Goal: Book appointment/travel/reservation

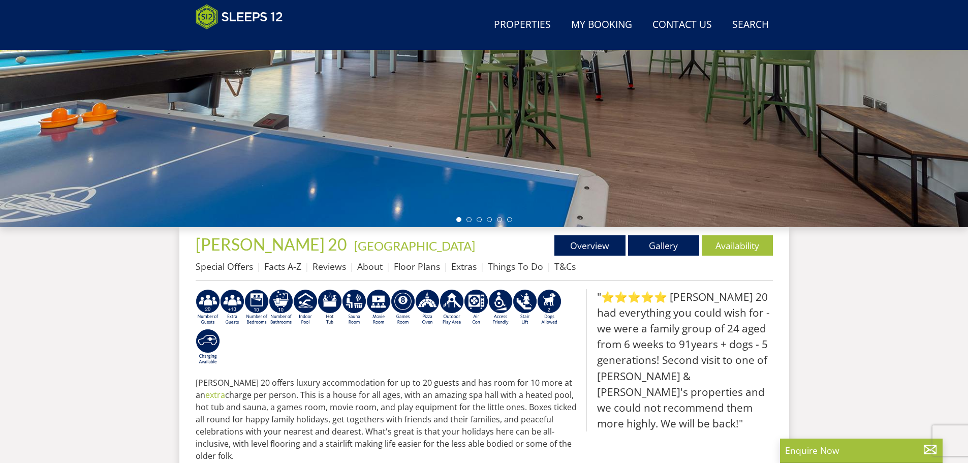
scroll to position [213, 0]
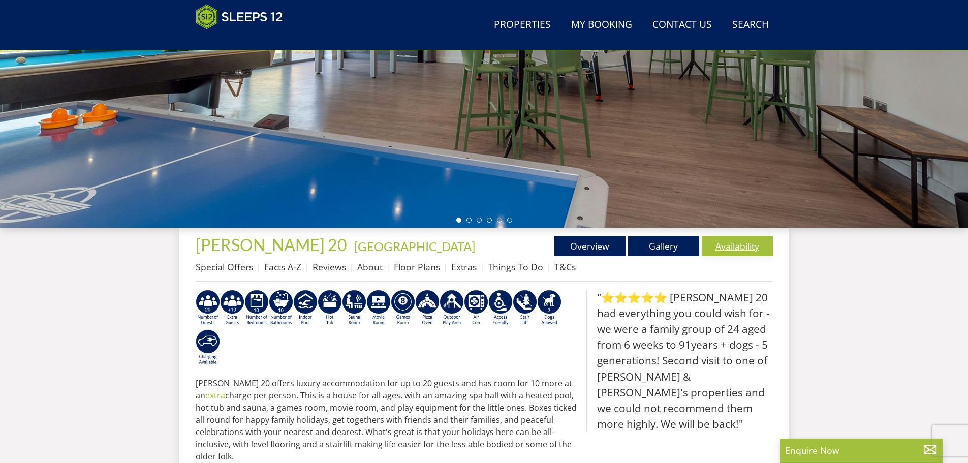
click at [744, 244] on link "Availability" at bounding box center [736, 246] width 71 height 20
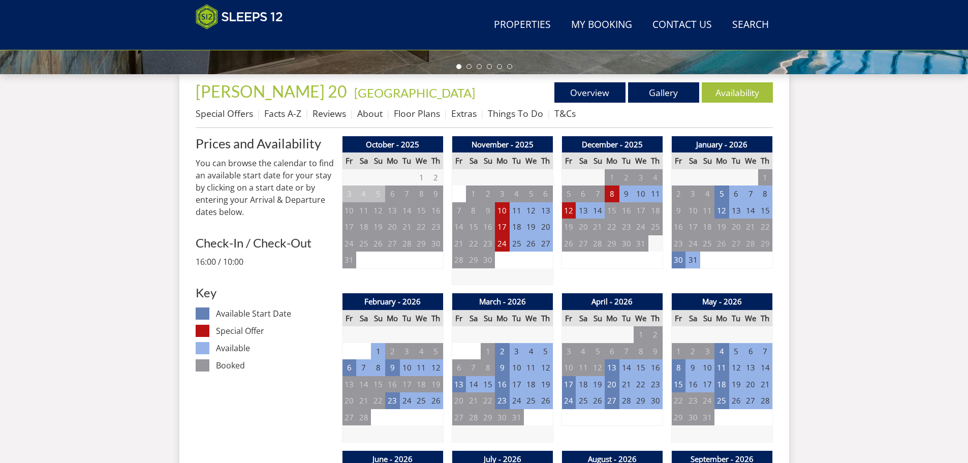
scroll to position [371, 0]
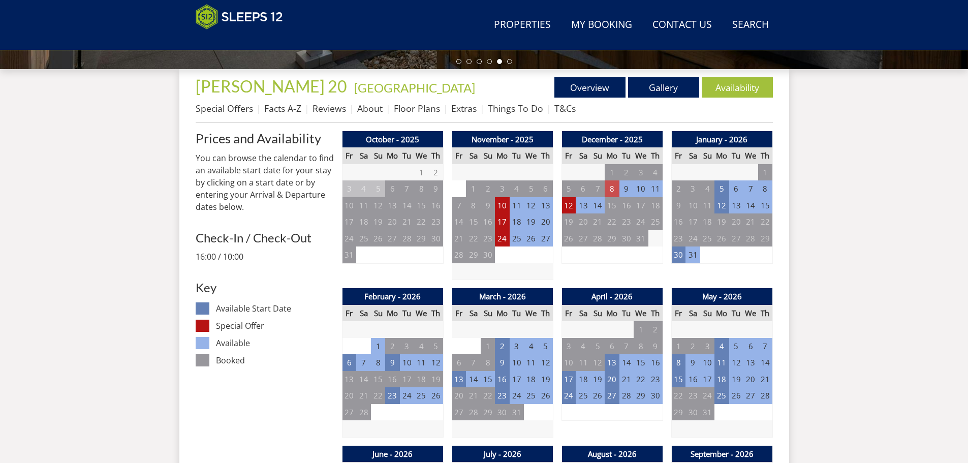
click at [608, 186] on td "8" at bounding box center [611, 188] width 14 height 17
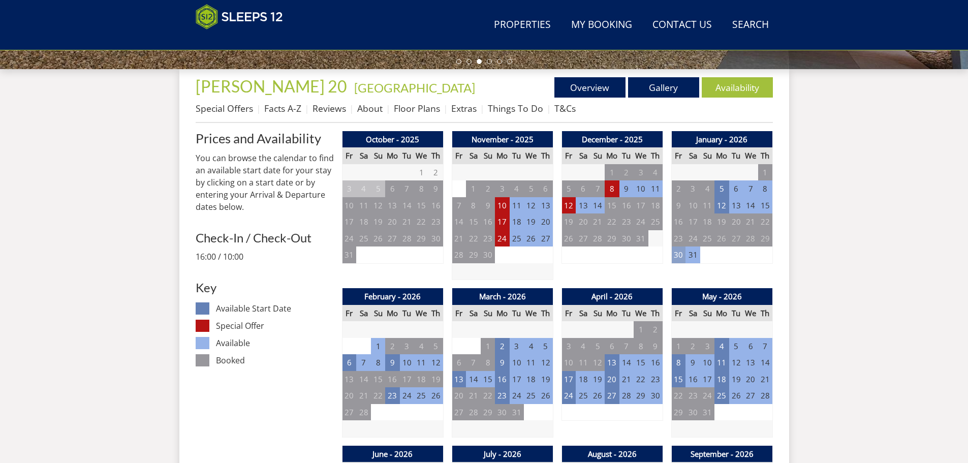
click at [680, 255] on td "30" at bounding box center [678, 254] width 14 height 17
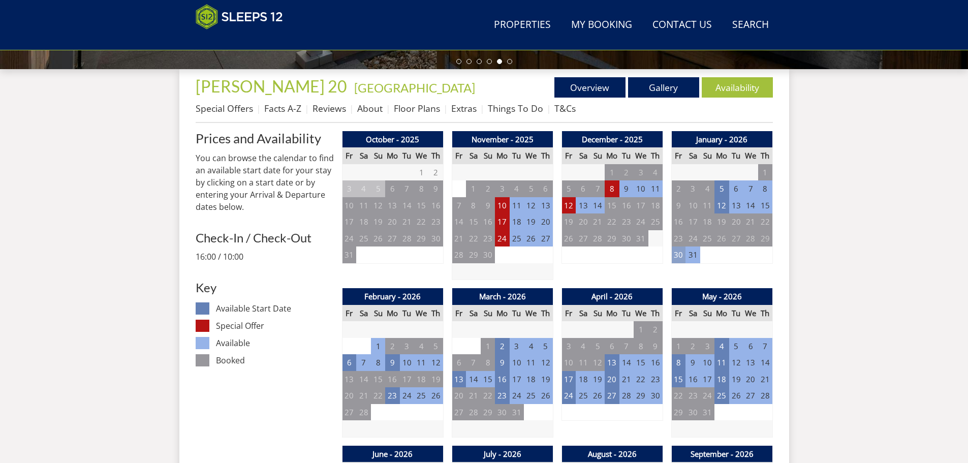
click at [679, 257] on td "30" at bounding box center [678, 254] width 14 height 17
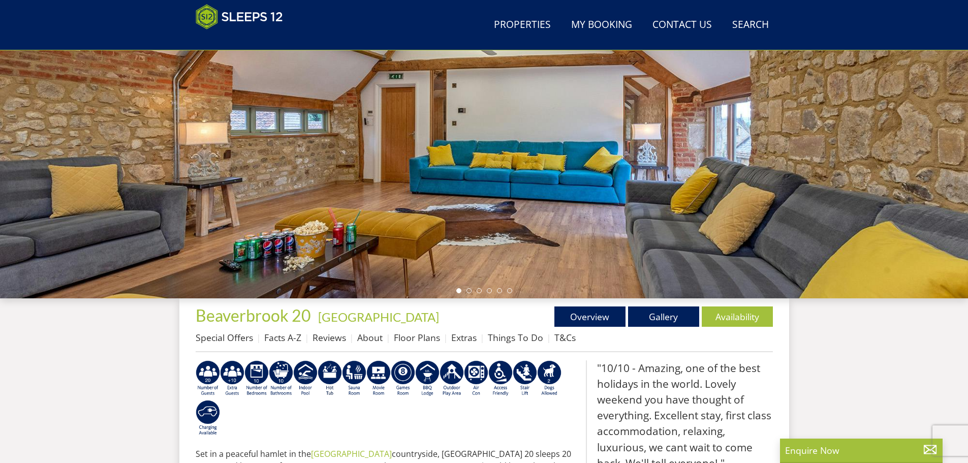
scroll to position [264, 0]
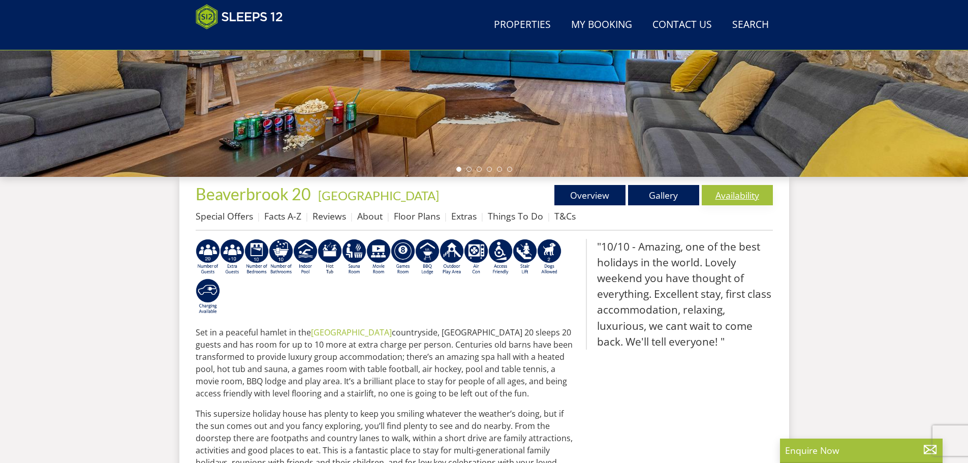
click at [729, 191] on link "Availability" at bounding box center [736, 195] width 71 height 20
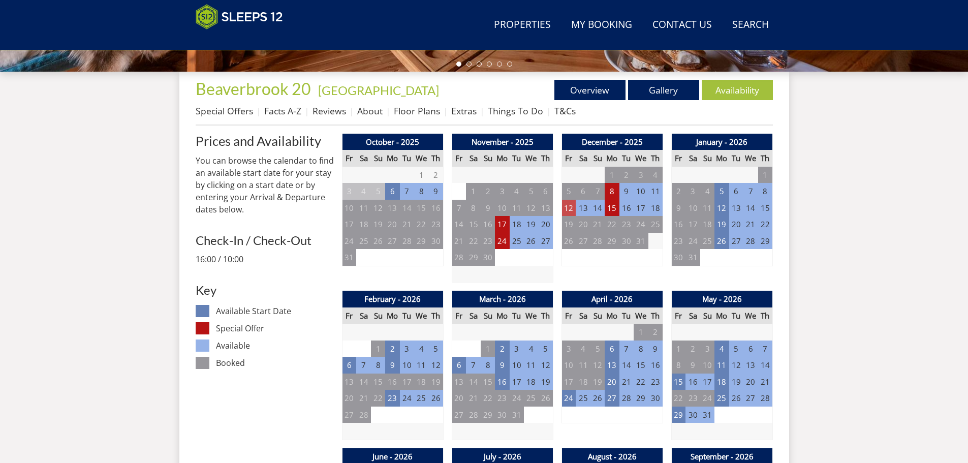
scroll to position [374, 0]
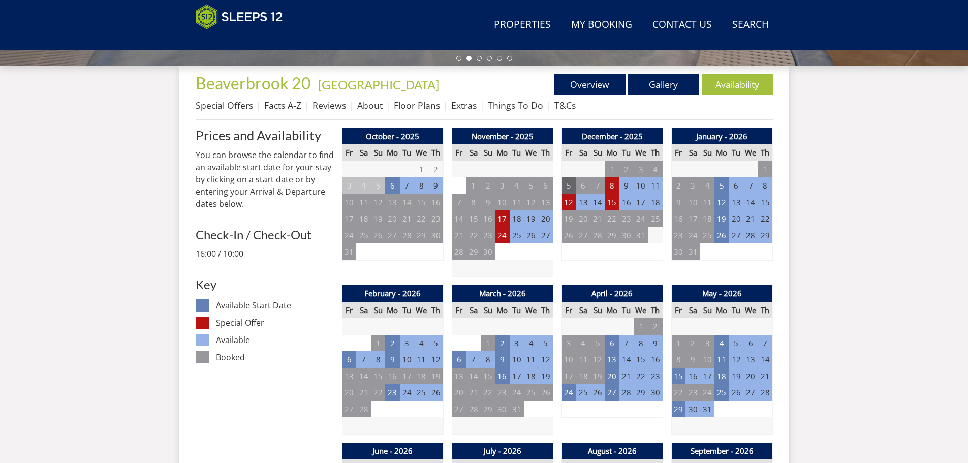
click at [568, 193] on td "5" at bounding box center [568, 185] width 14 height 17
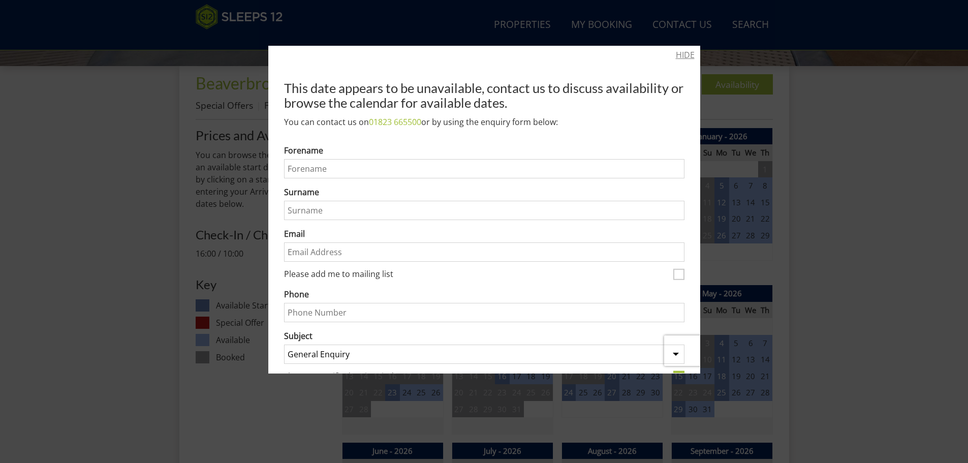
click at [676, 56] on link "HIDE" at bounding box center [685, 55] width 19 height 12
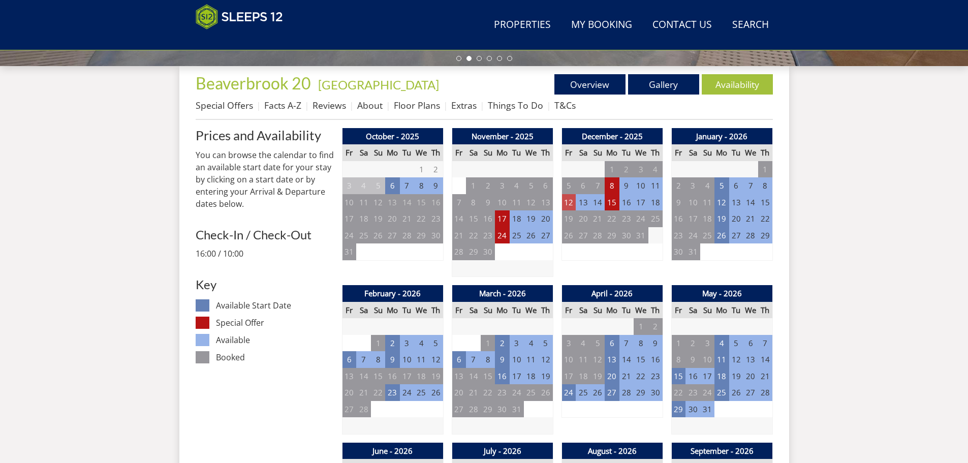
click at [573, 200] on td "12" at bounding box center [568, 202] width 14 height 17
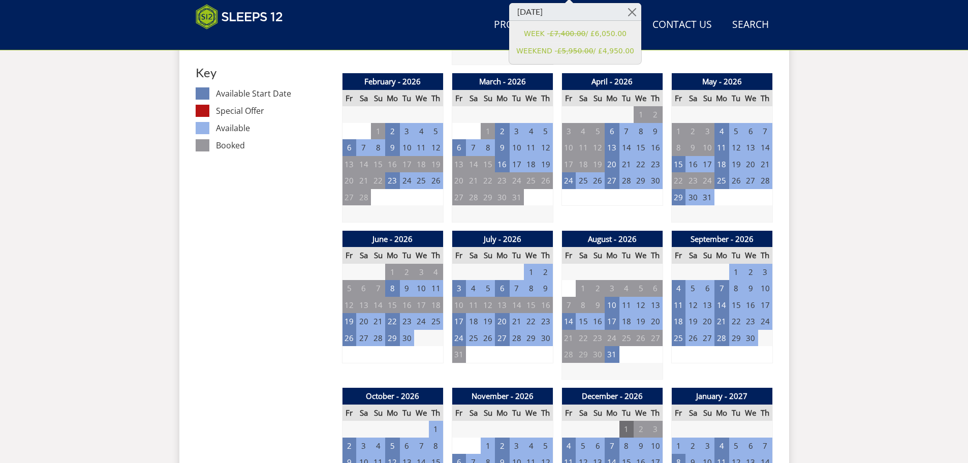
scroll to position [679, 0]
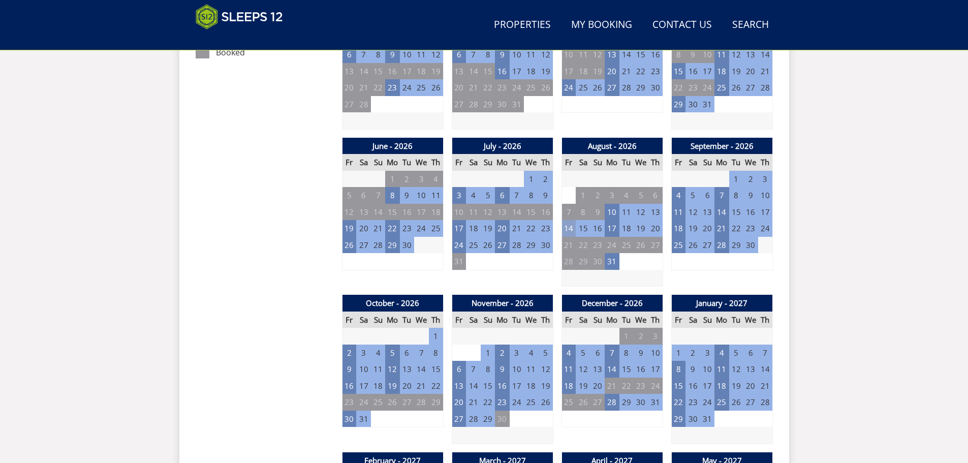
click at [565, 229] on td "14" at bounding box center [568, 228] width 14 height 17
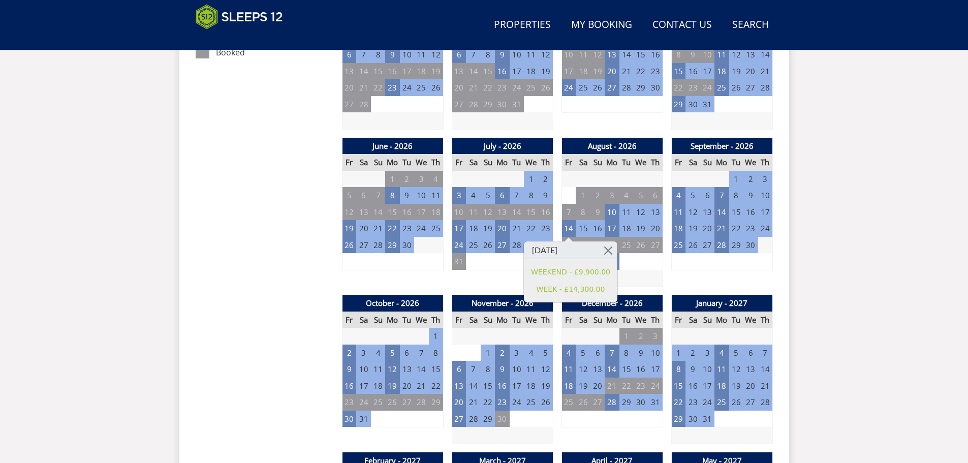
click at [887, 272] on div "Search Menu Properties My Booking Contact Us [PHONE_NUMBER] Search Check Availa…" at bounding box center [484, 379] width 968 height 2048
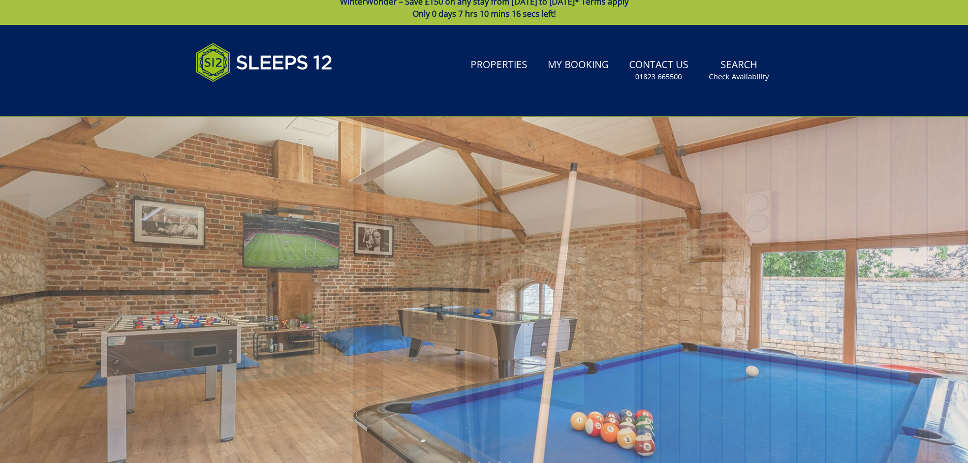
scroll to position [0, 0]
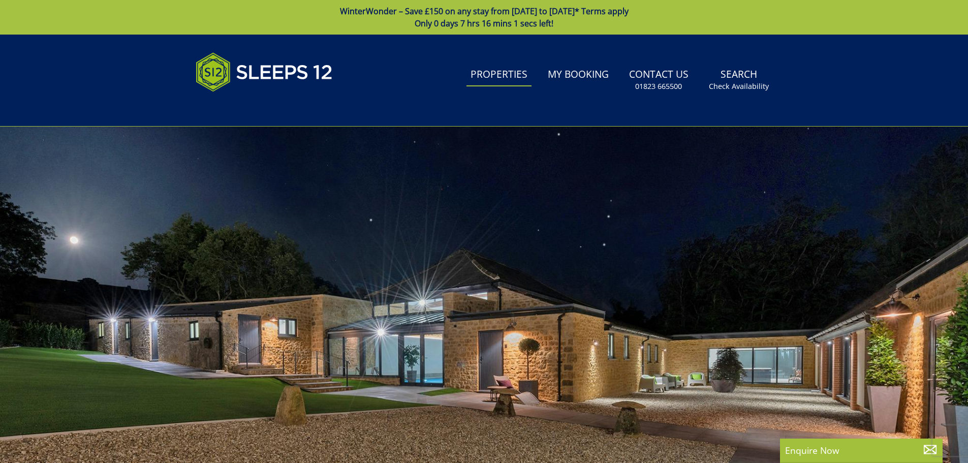
click at [492, 71] on link "Properties" at bounding box center [498, 74] width 65 height 23
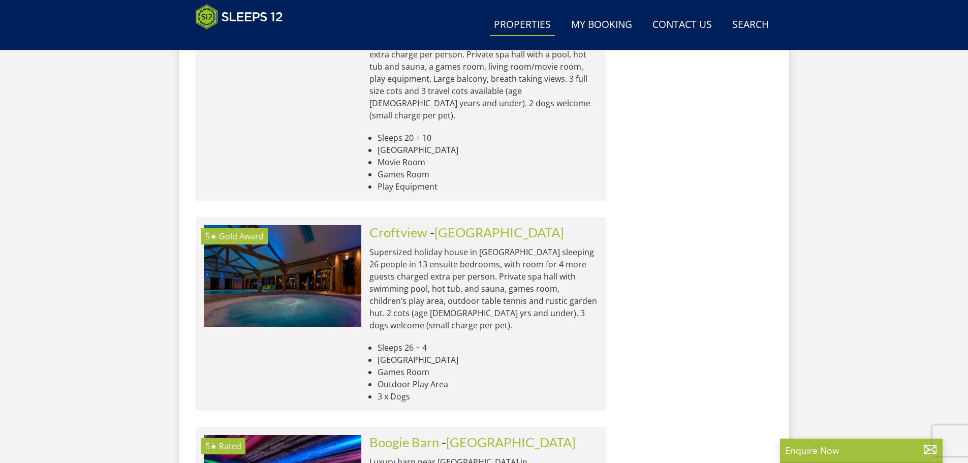
scroll to position [2311, 0]
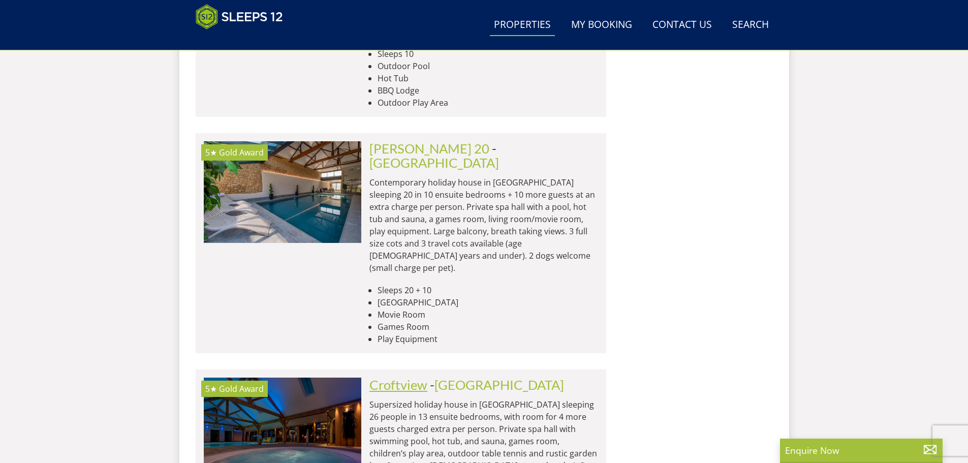
drag, startPoint x: 556, startPoint y: 324, endPoint x: 393, endPoint y: 207, distance: 200.5
click at [393, 377] on link "Croftview" at bounding box center [398, 384] width 58 height 15
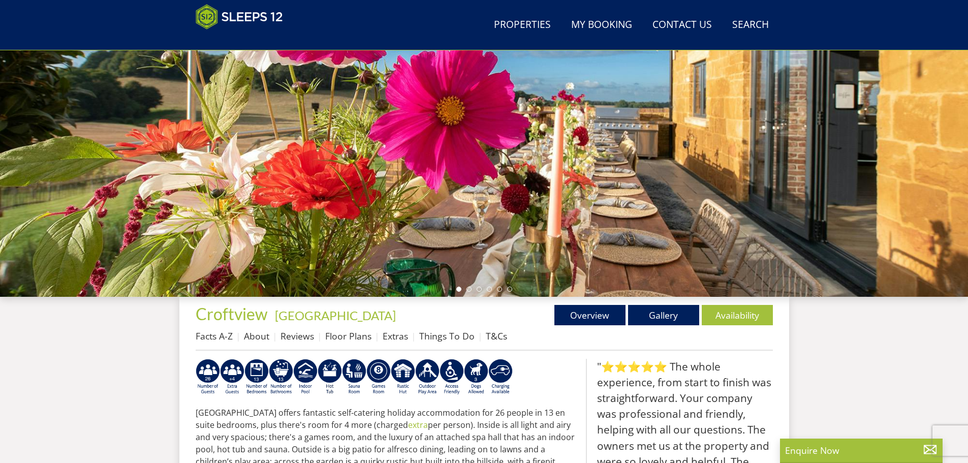
scroll to position [172, 0]
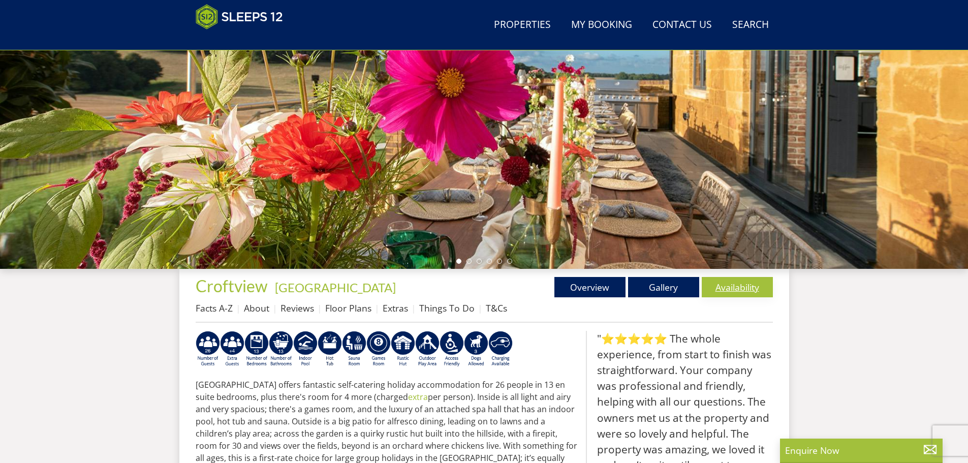
click at [747, 287] on link "Availability" at bounding box center [736, 287] width 71 height 20
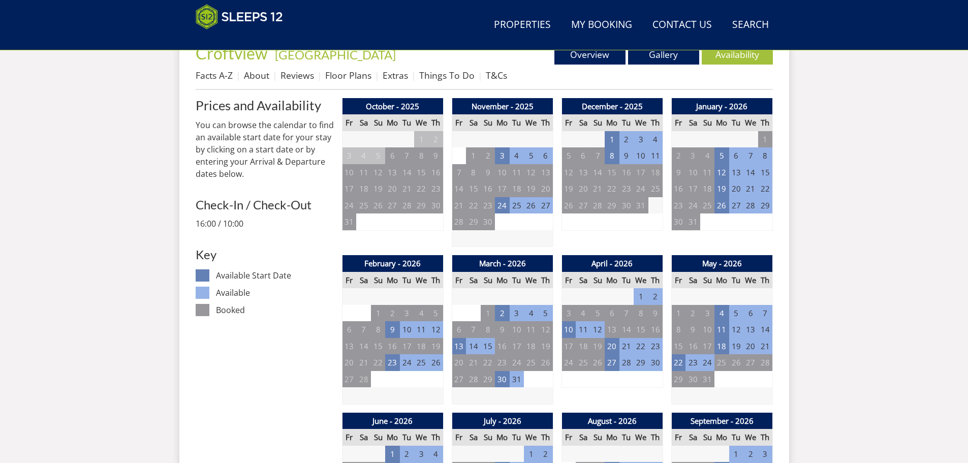
scroll to position [422, 0]
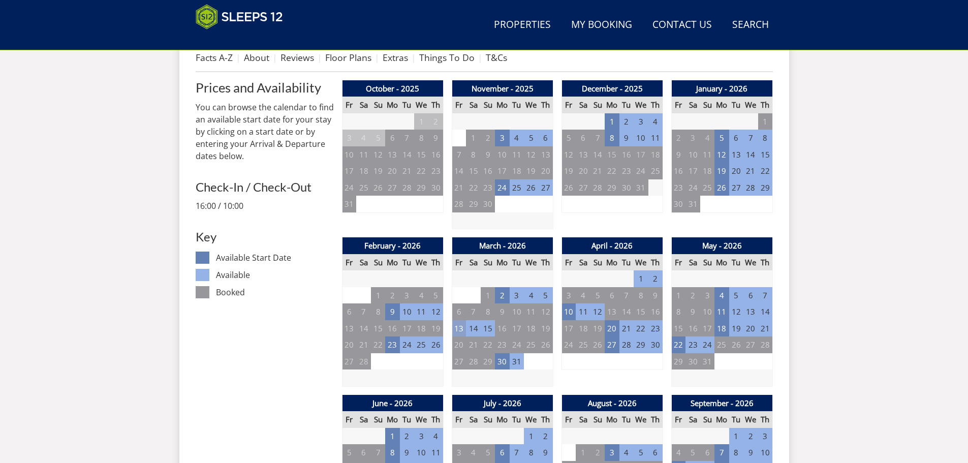
click at [459, 326] on td "13" at bounding box center [459, 328] width 14 height 17
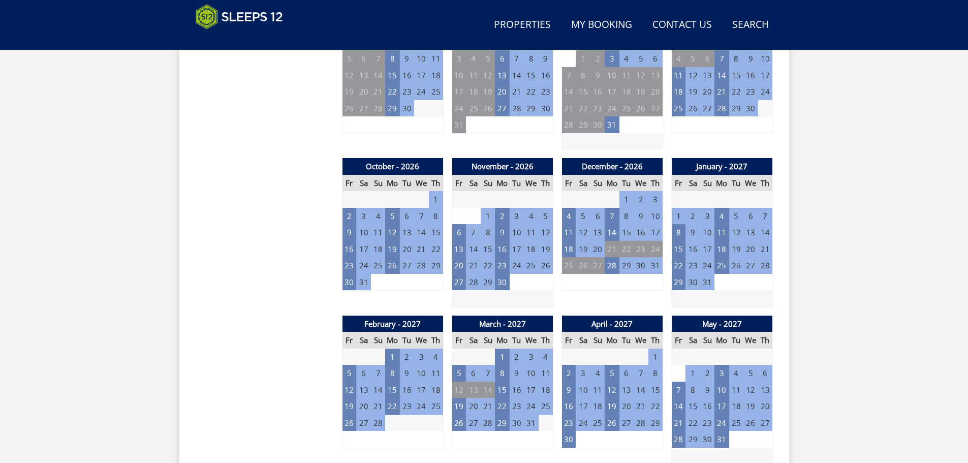
scroll to position [828, 0]
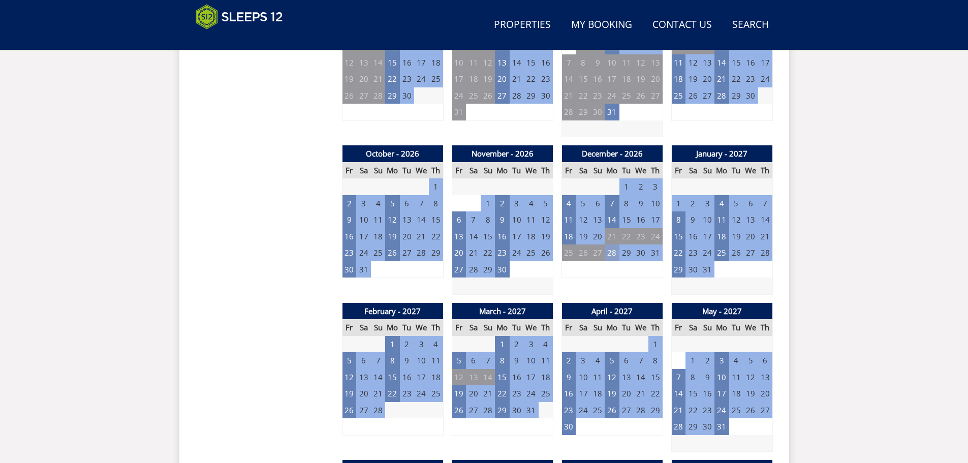
click at [611, 253] on td "28" at bounding box center [611, 252] width 14 height 17
click at [805, 247] on div "Search Menu Properties My Booking Contact Us [PHONE_NUMBER] Search Check Availa…" at bounding box center [484, 230] width 968 height 2048
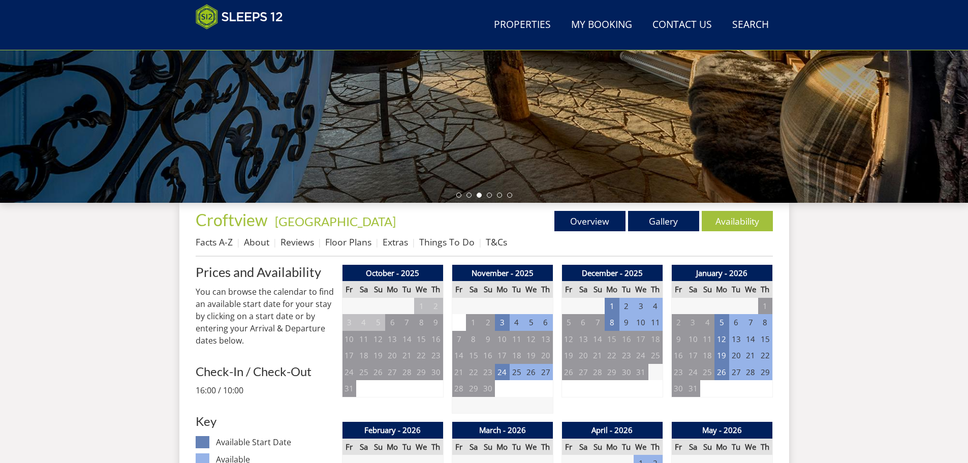
scroll to position [117, 0]
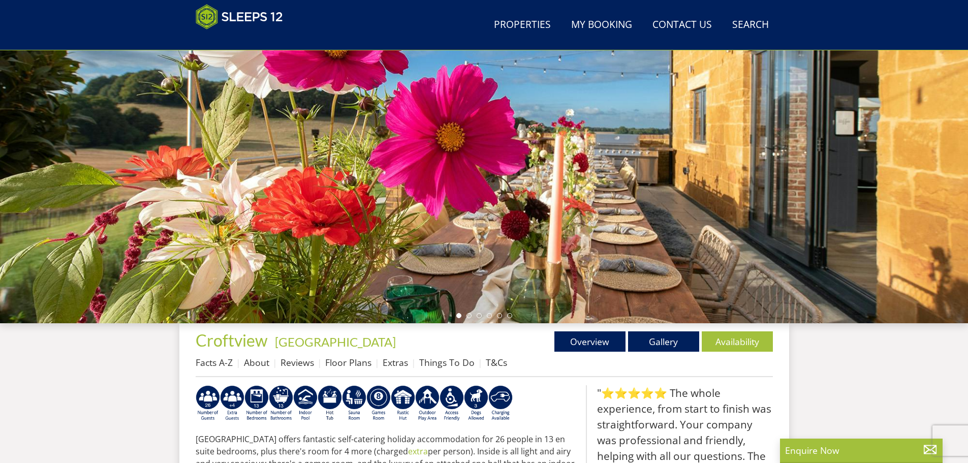
scroll to position [172, 0]
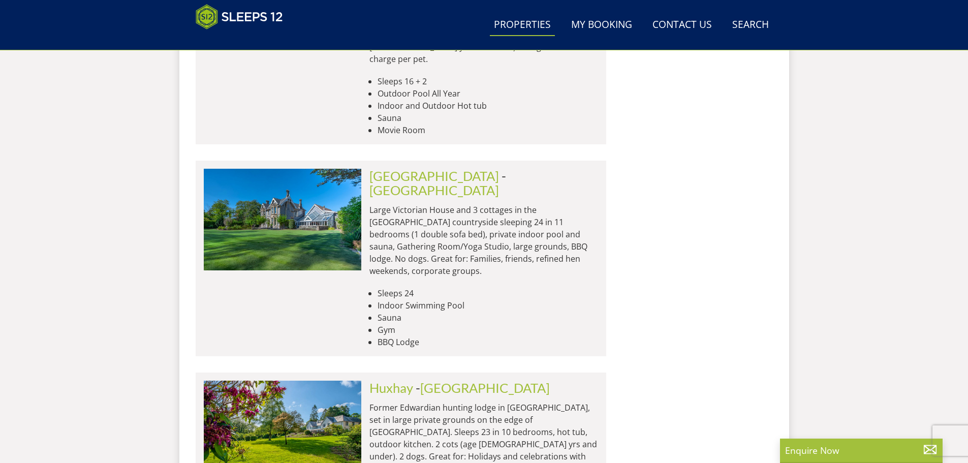
scroll to position [4241, 0]
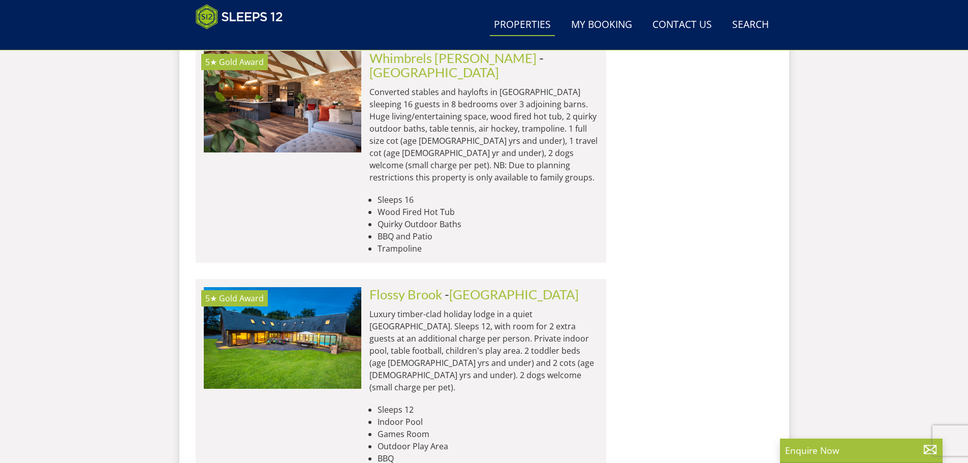
scroll to position [4952, 0]
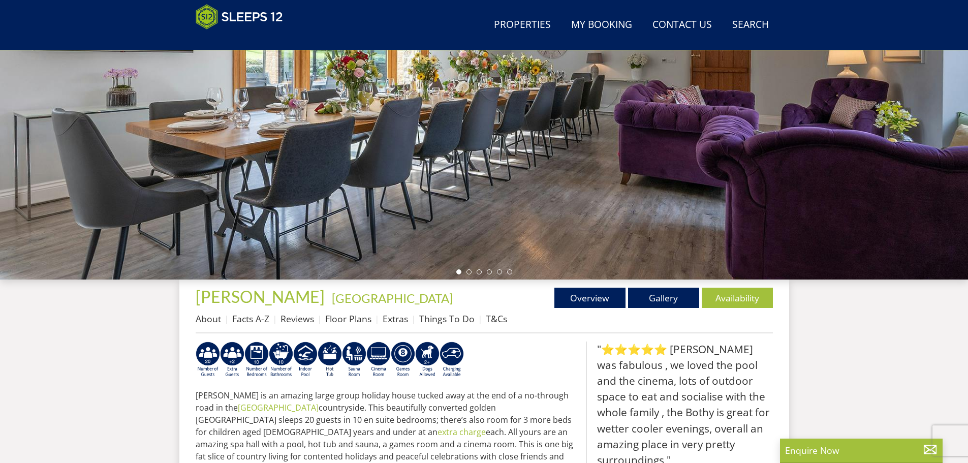
scroll to position [168, 0]
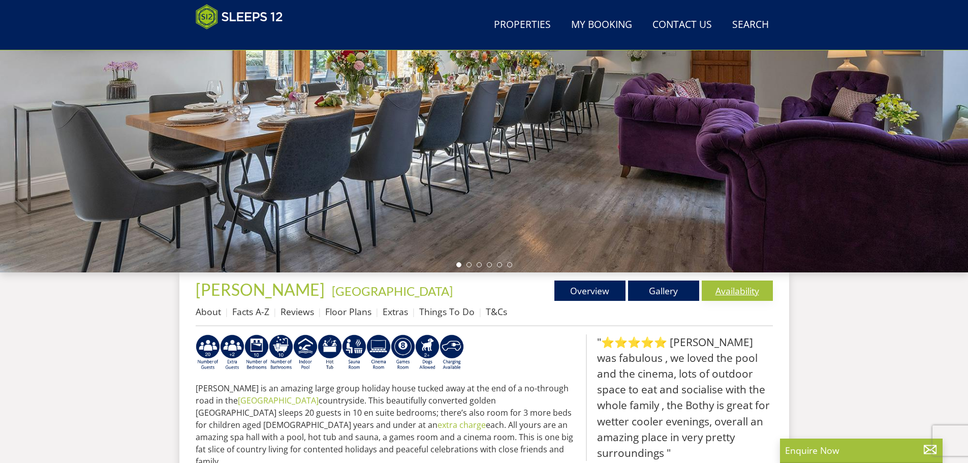
click at [723, 292] on link "Availability" at bounding box center [736, 290] width 71 height 20
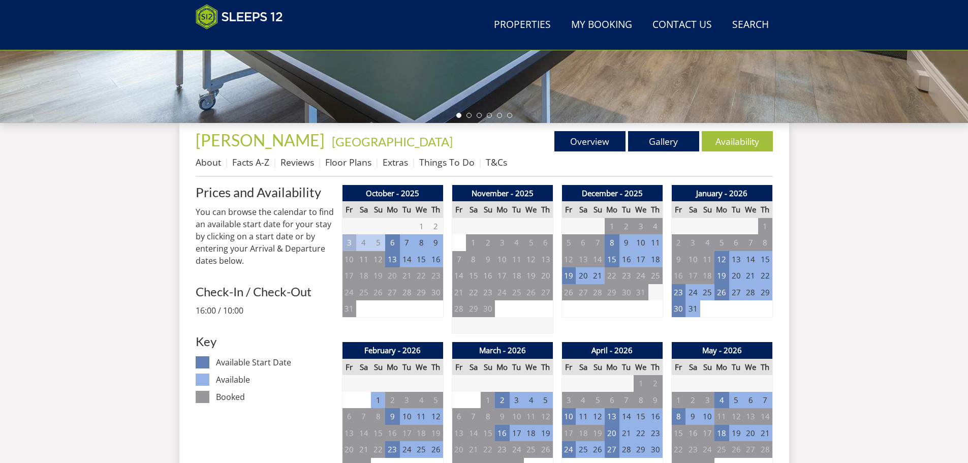
scroll to position [321, 0]
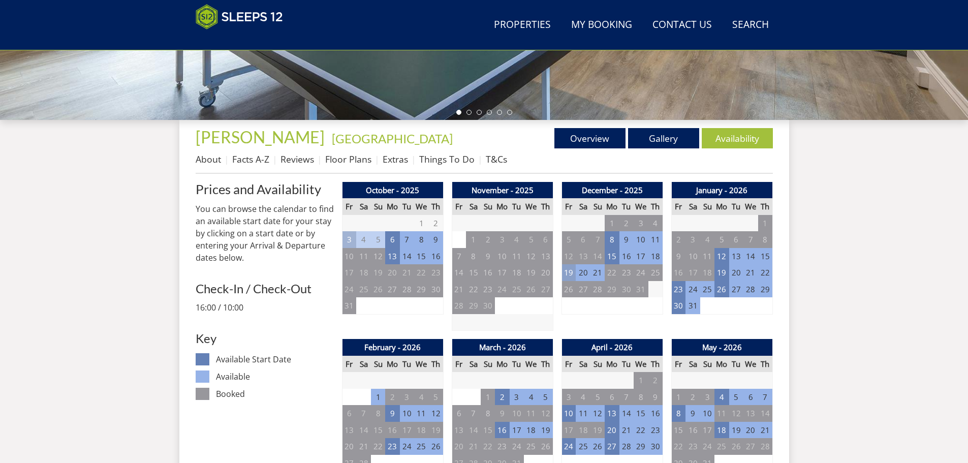
click at [569, 273] on td "19" at bounding box center [568, 272] width 14 height 17
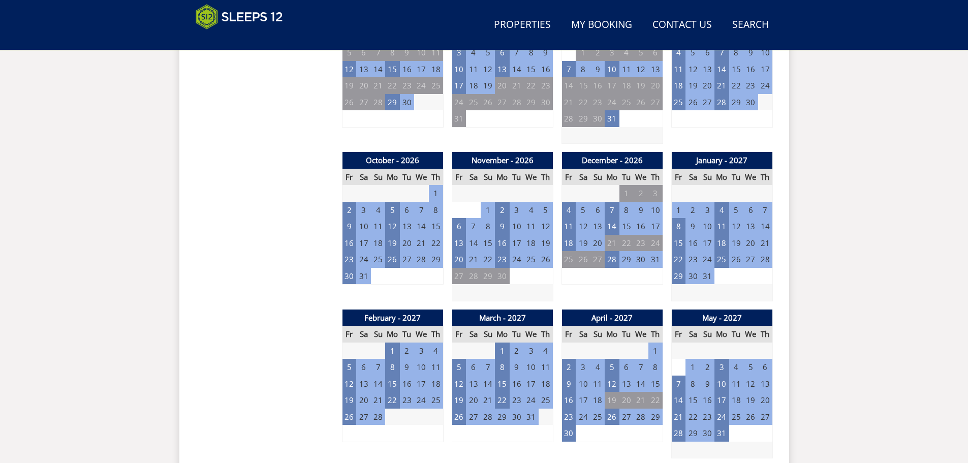
scroll to position [828, 0]
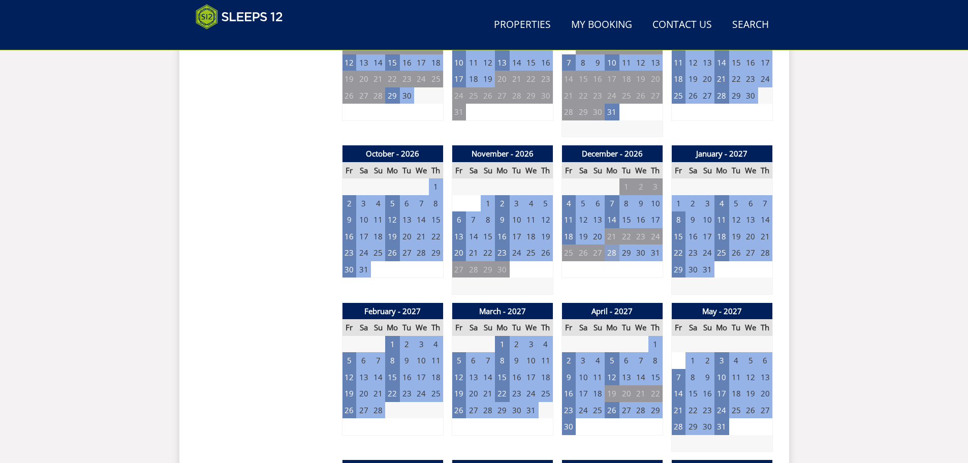
click at [612, 255] on td "28" at bounding box center [611, 252] width 14 height 17
click at [791, 258] on div "Search Menu Properties My Booking Contact Us [PHONE_NUMBER] Search Check Availa…" at bounding box center [484, 230] width 968 height 2048
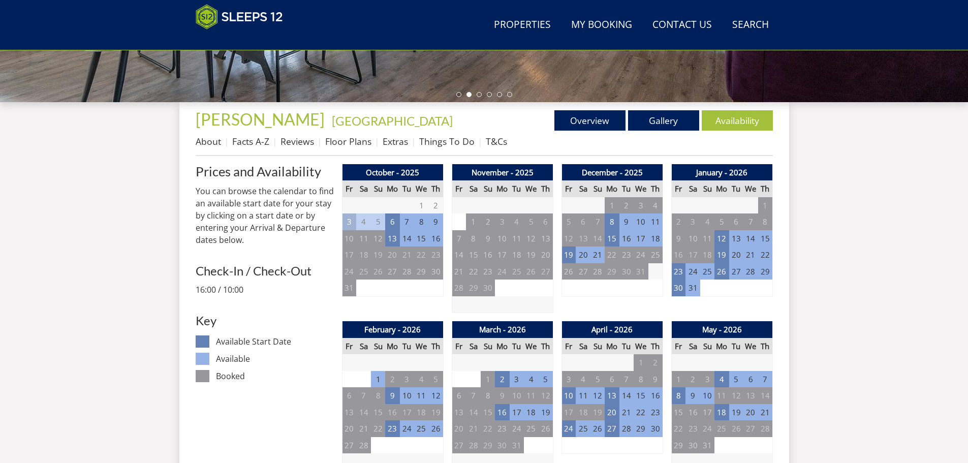
scroll to position [321, 0]
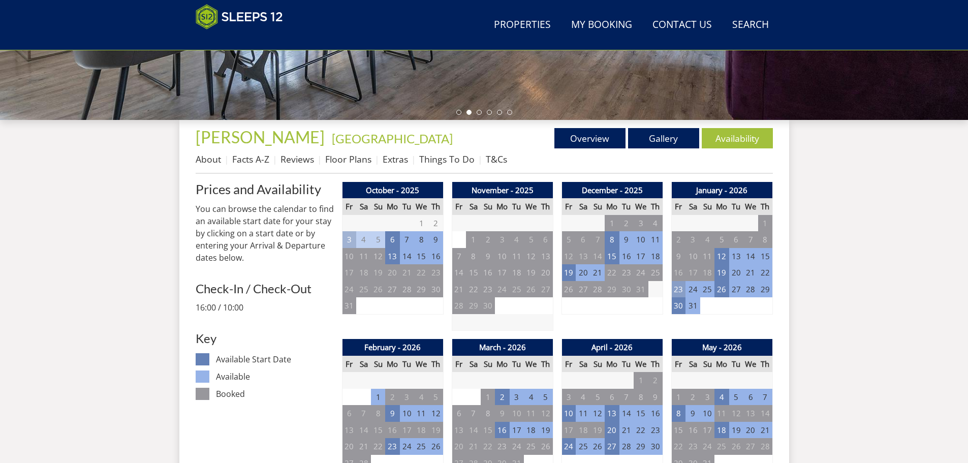
click at [677, 286] on td "23" at bounding box center [678, 289] width 14 height 17
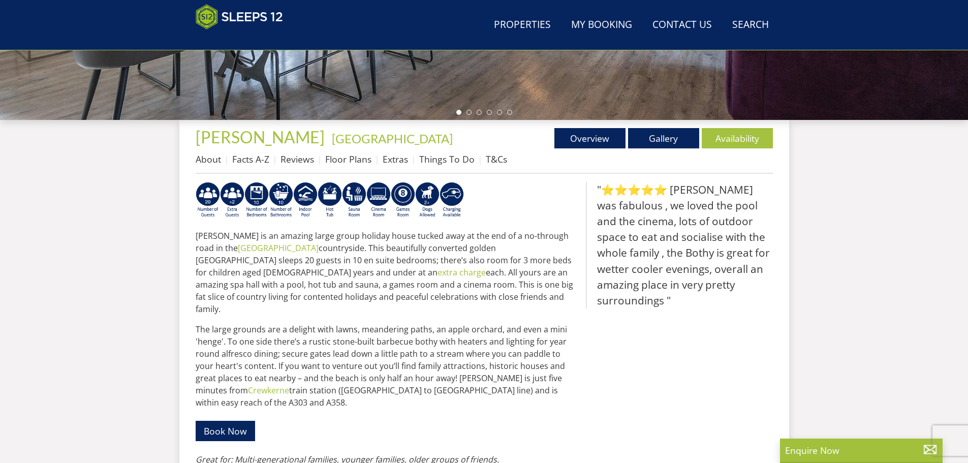
scroll to position [168, 0]
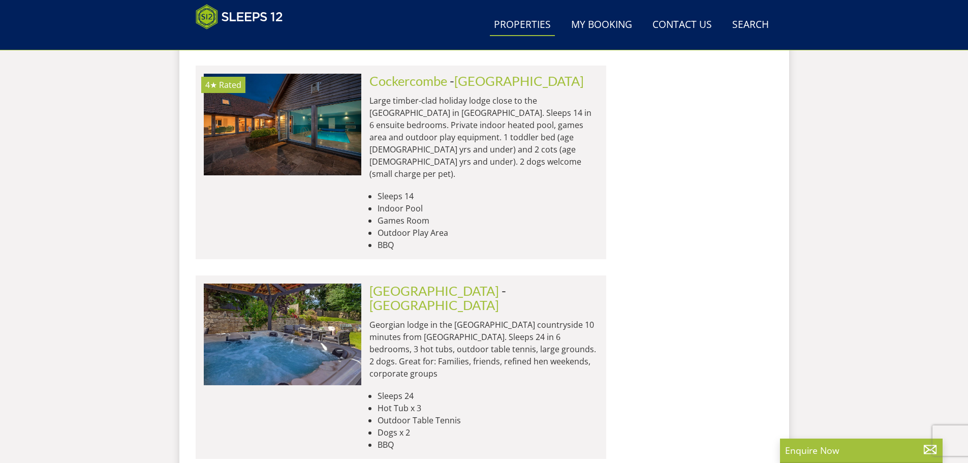
scroll to position [8152, 0]
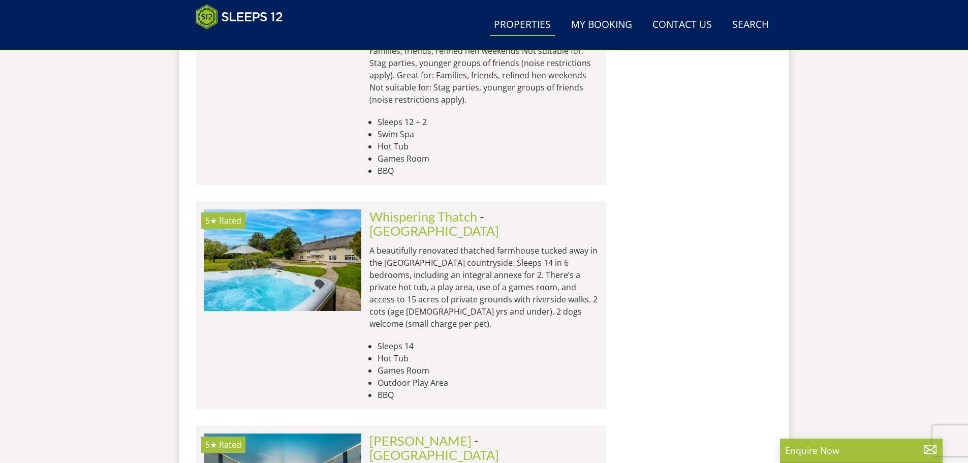
scroll to position [10031, 0]
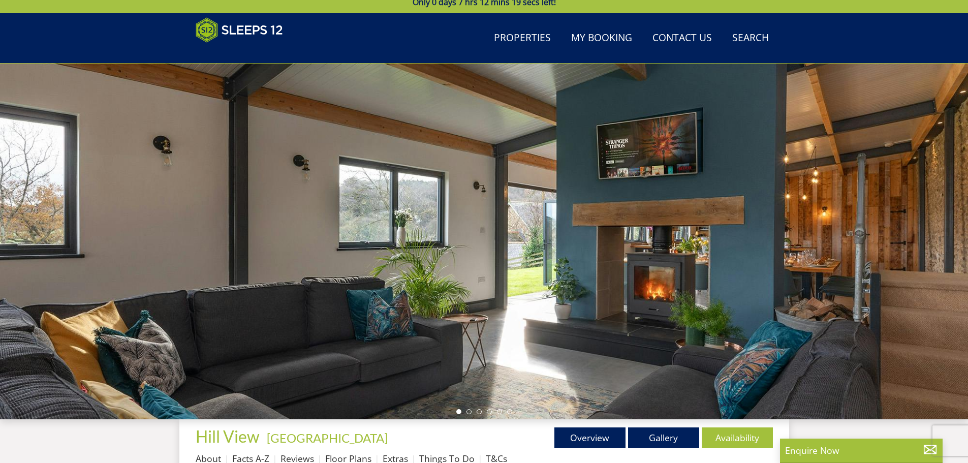
scroll to position [117, 0]
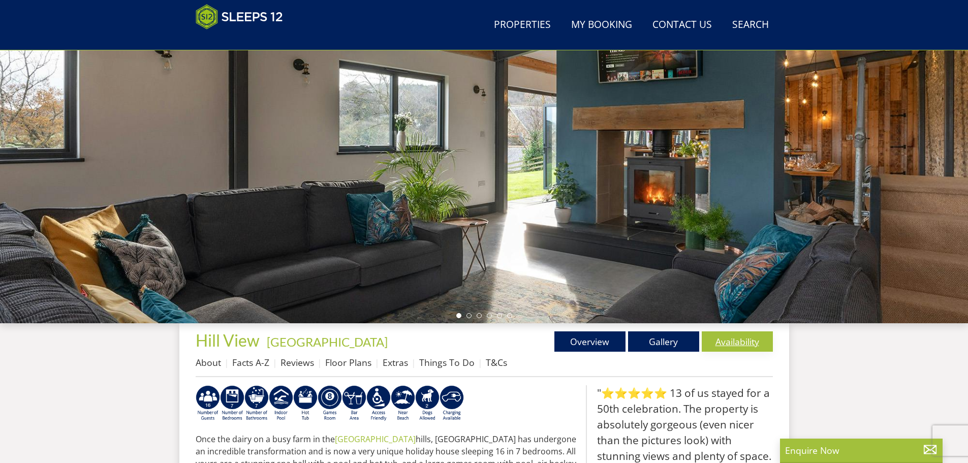
click at [732, 343] on link "Availability" at bounding box center [736, 341] width 71 height 20
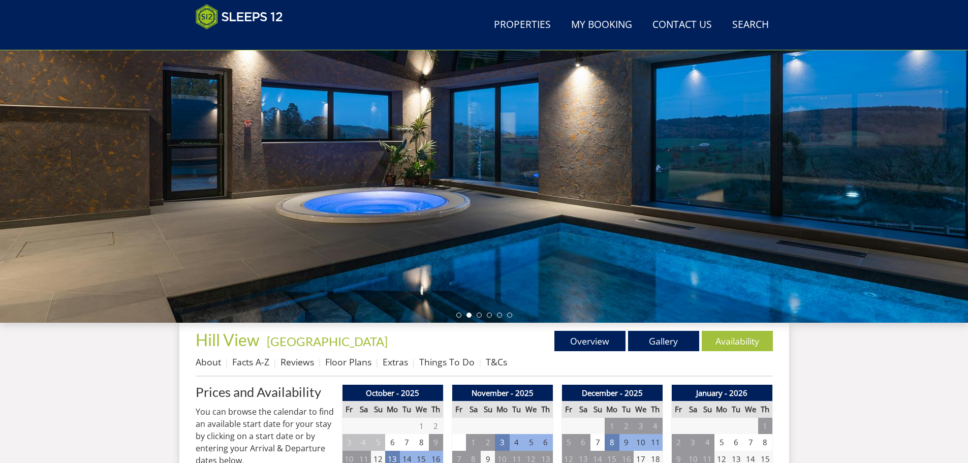
scroll to position [16, 0]
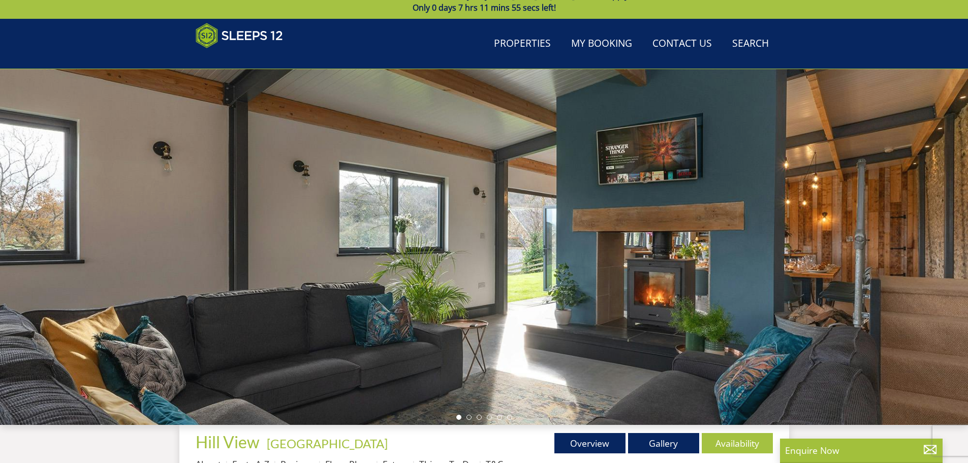
scroll to position [117, 0]
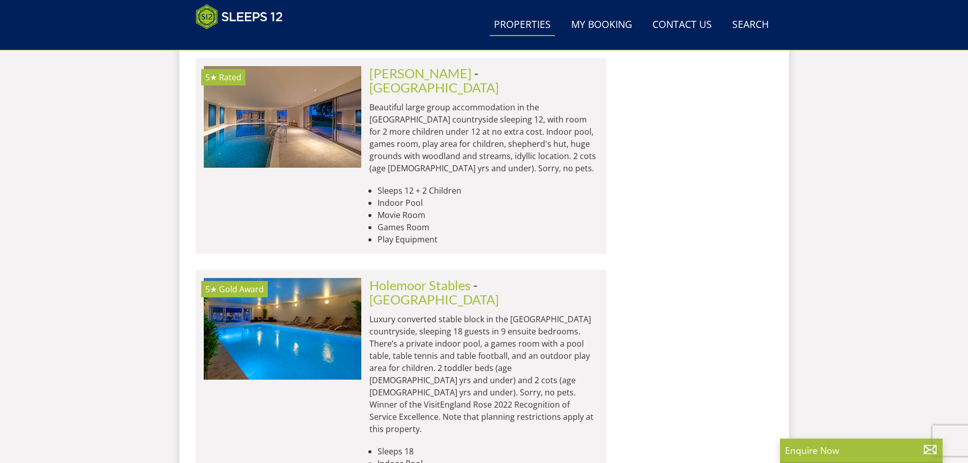
scroll to position [11149, 0]
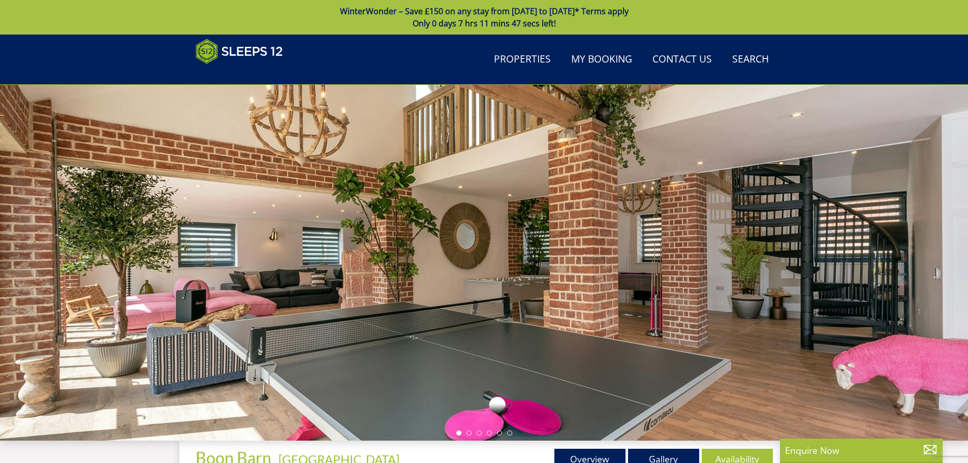
scroll to position [203, 0]
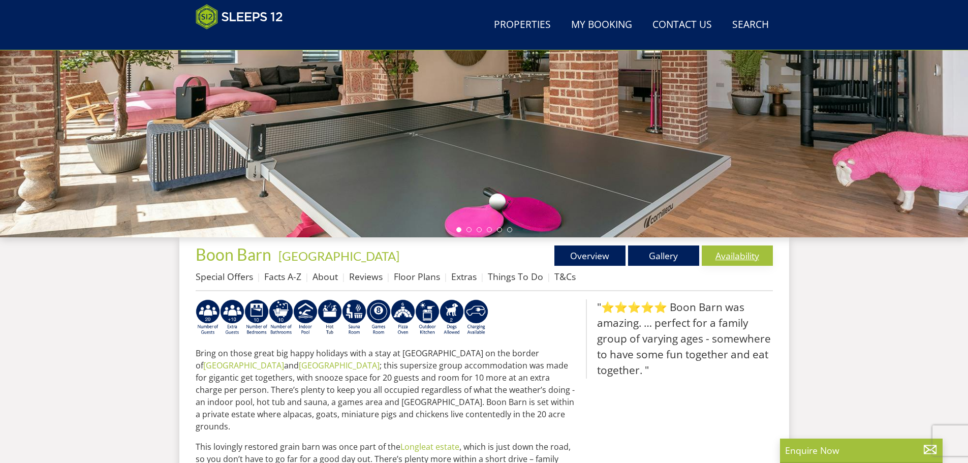
click at [740, 254] on link "Availability" at bounding box center [736, 255] width 71 height 20
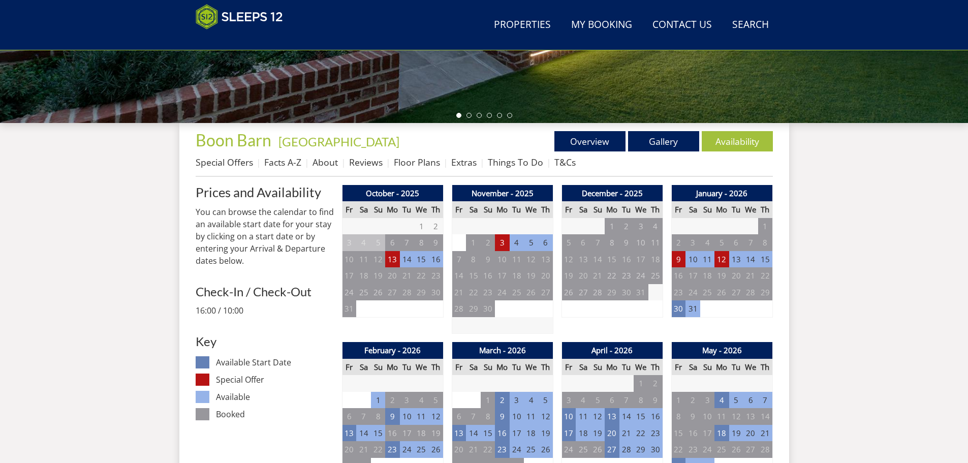
scroll to position [422, 0]
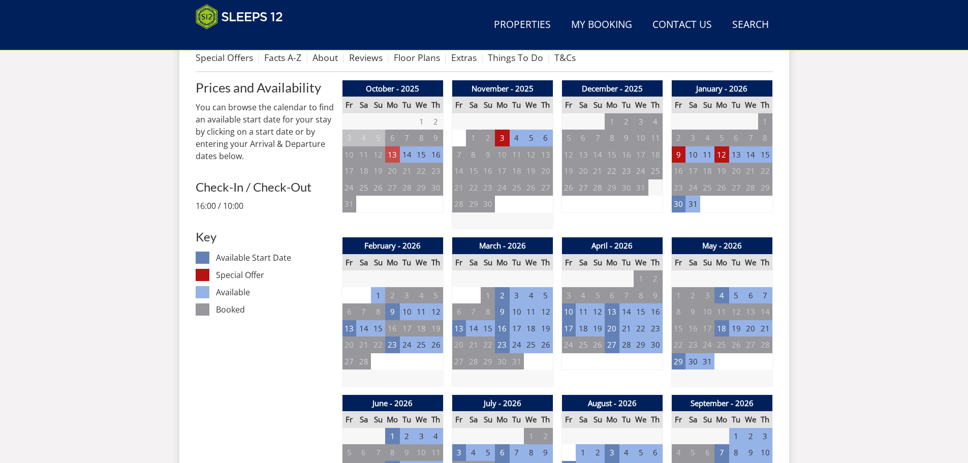
click at [391, 157] on td "13" at bounding box center [392, 154] width 14 height 17
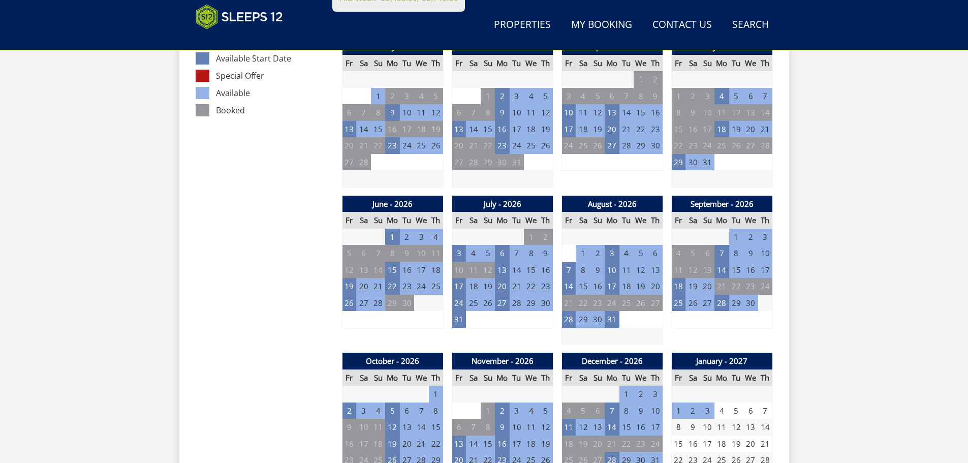
scroll to position [625, 0]
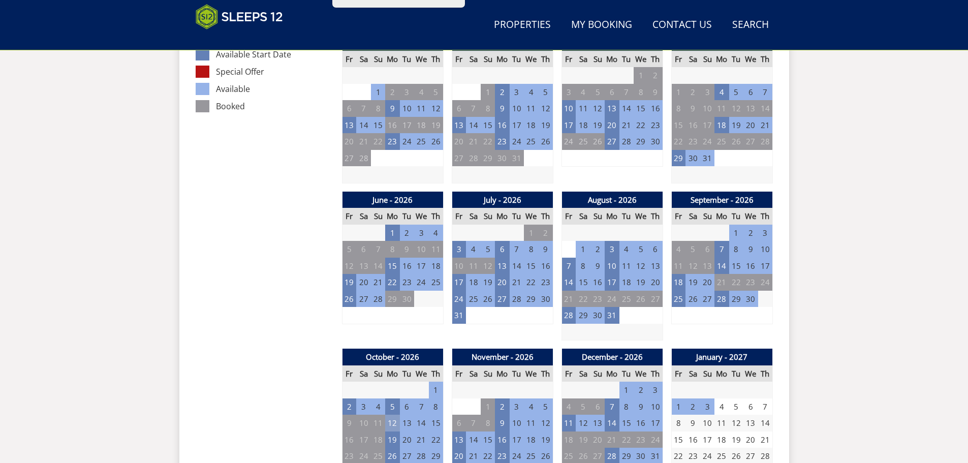
click at [389, 424] on td "12" at bounding box center [392, 422] width 14 height 17
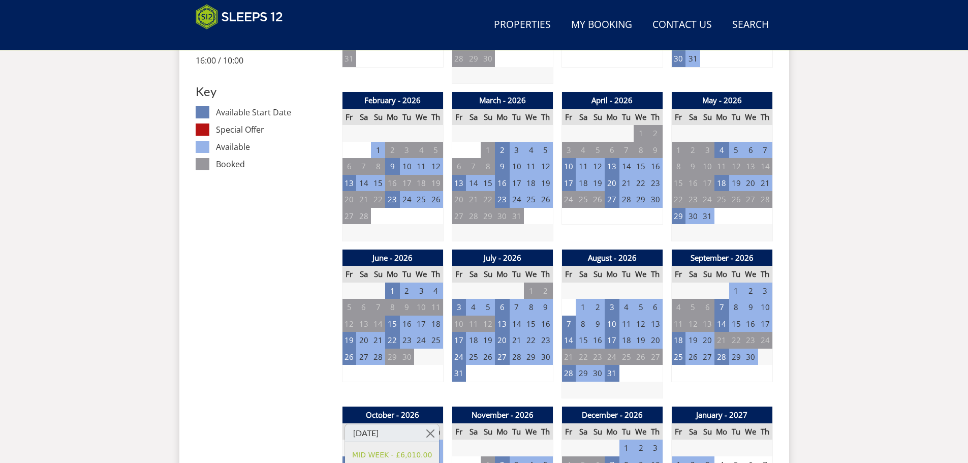
scroll to position [422, 0]
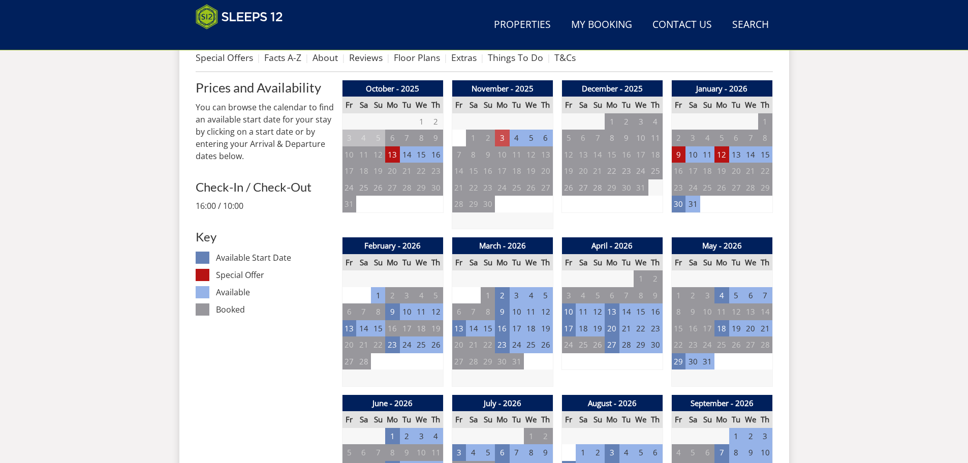
click at [501, 137] on td "3" at bounding box center [502, 138] width 14 height 17
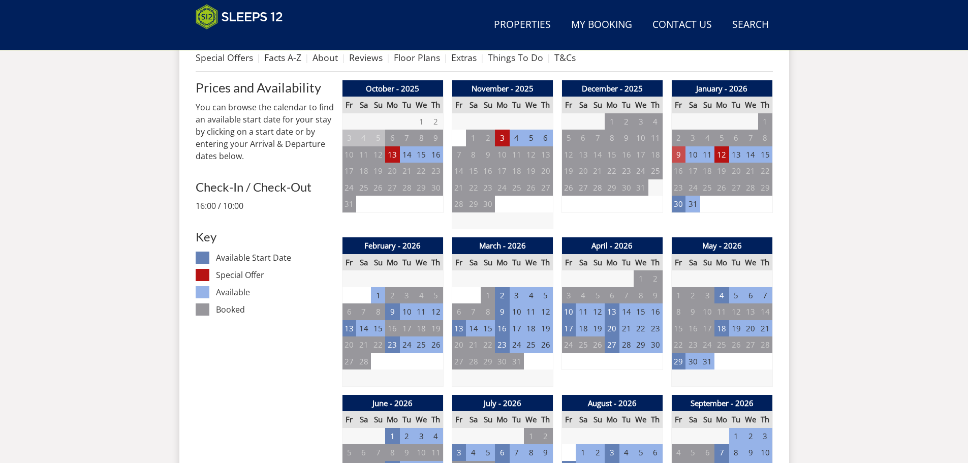
click at [674, 152] on td "9" at bounding box center [678, 154] width 14 height 17
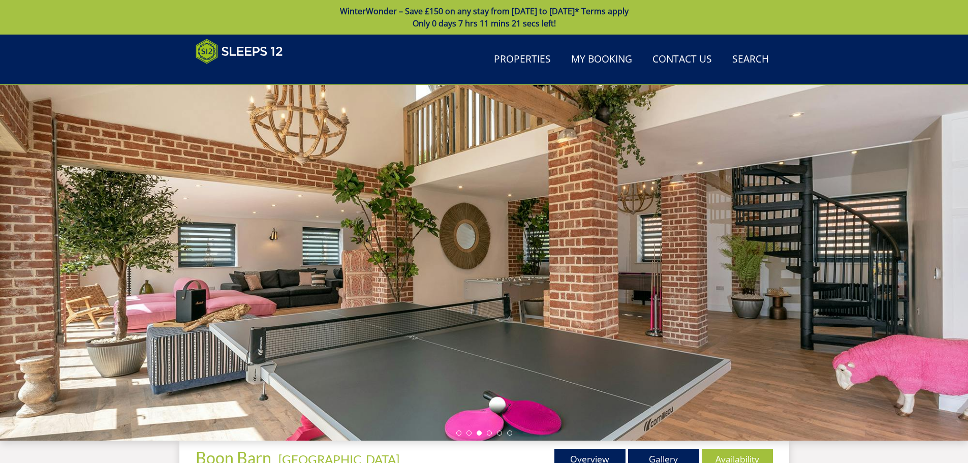
scroll to position [422, 0]
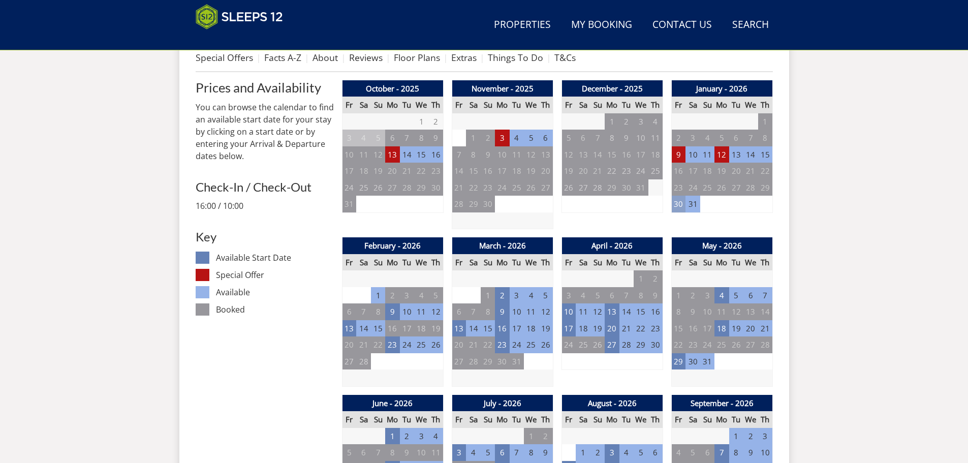
click at [675, 204] on td "30" at bounding box center [678, 204] width 14 height 17
click at [458, 326] on td "13" at bounding box center [459, 328] width 14 height 17
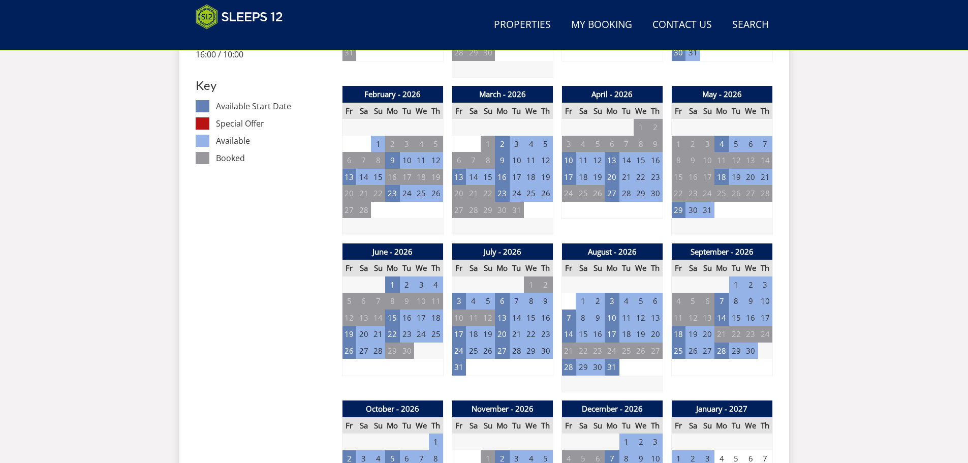
scroll to position [574, 0]
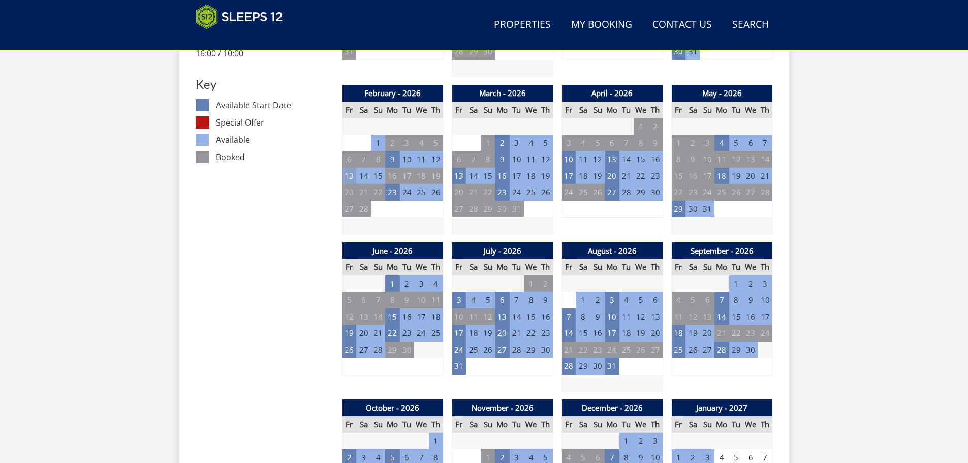
click at [347, 176] on td "13" at bounding box center [349, 176] width 14 height 17
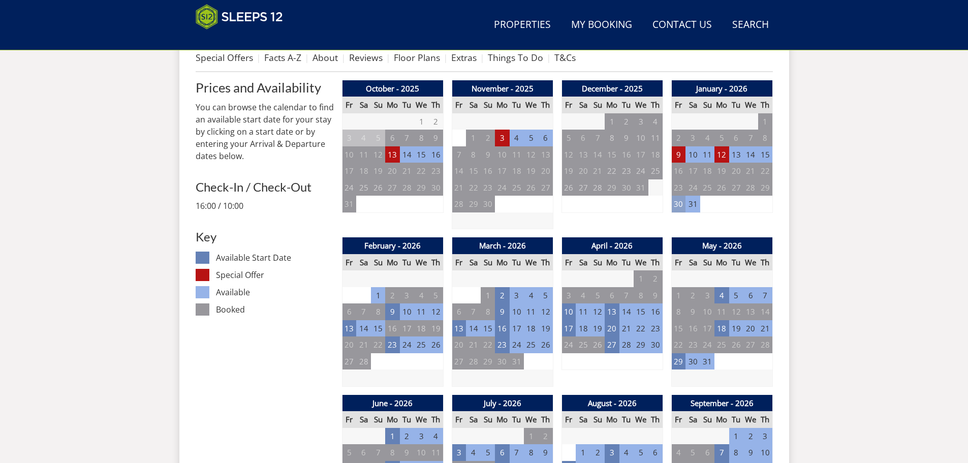
click at [681, 203] on td "30" at bounding box center [678, 204] width 14 height 17
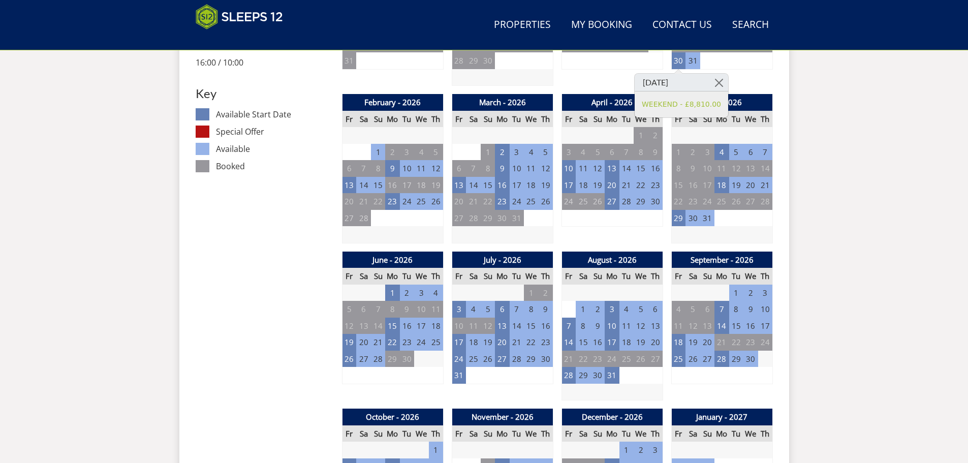
scroll to position [574, 0]
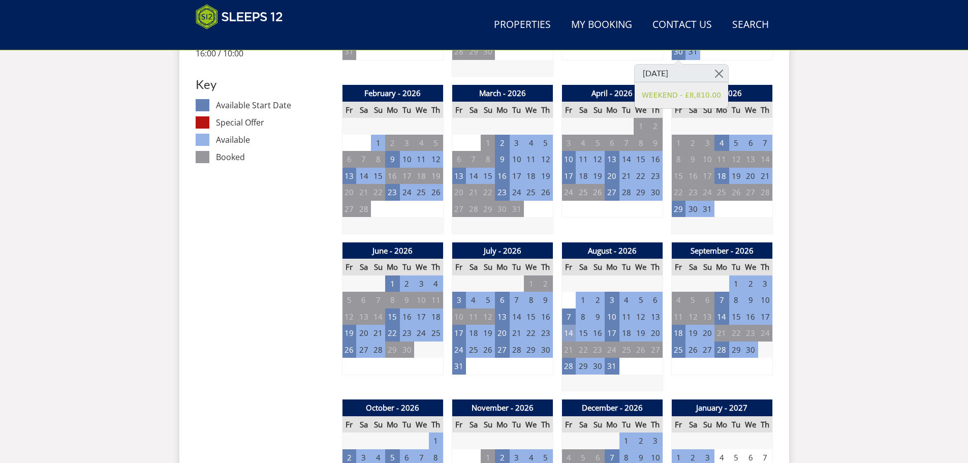
click at [569, 333] on td "14" at bounding box center [568, 333] width 14 height 17
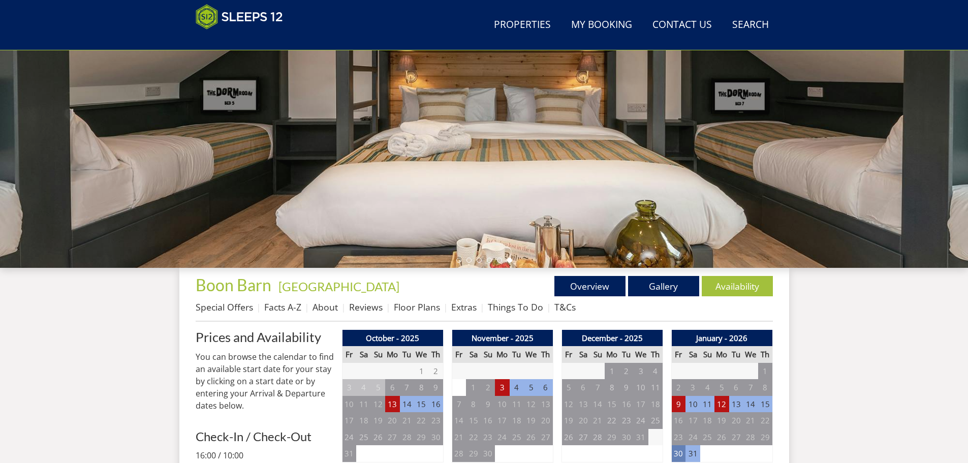
scroll to position [168, 0]
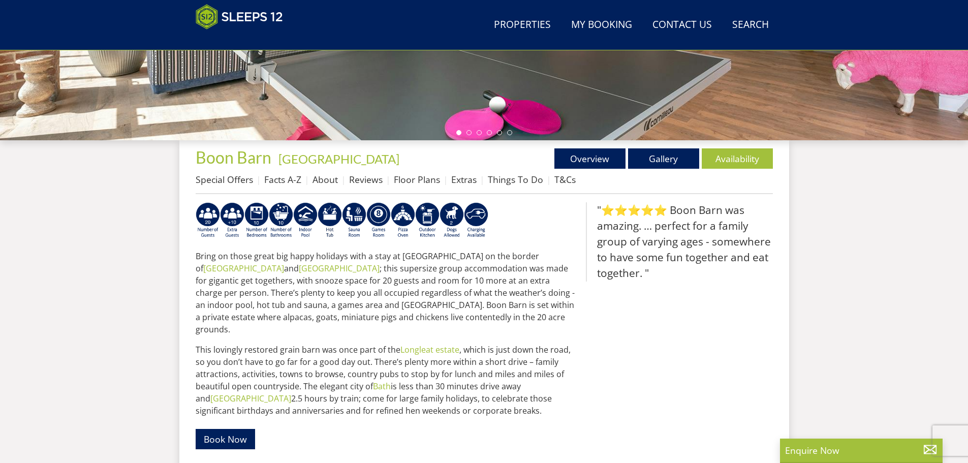
scroll to position [203, 0]
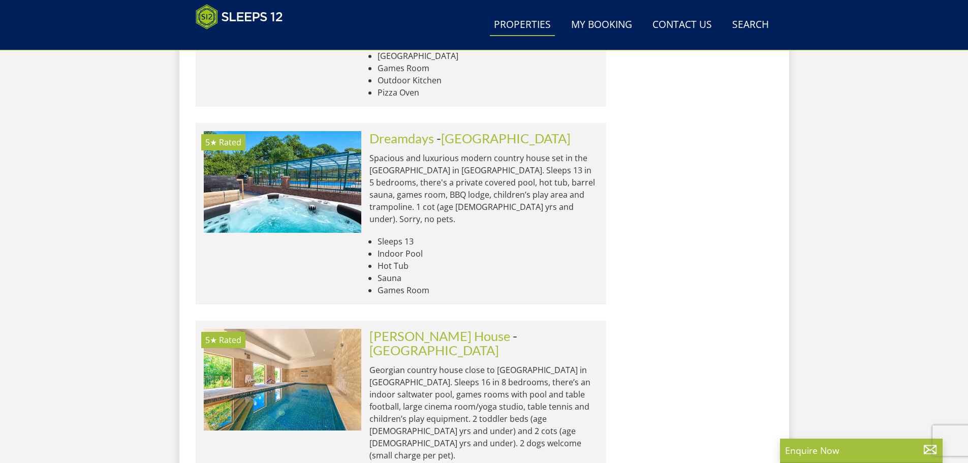
scroll to position [12368, 0]
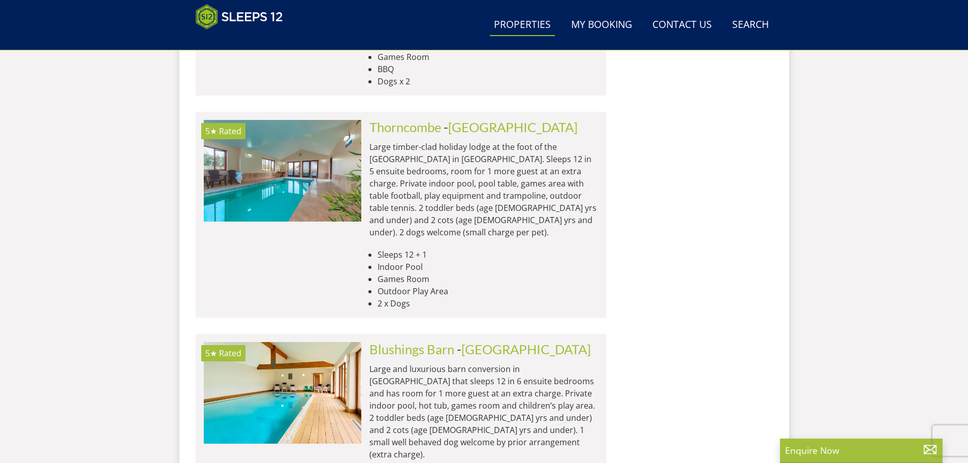
scroll to position [14197, 0]
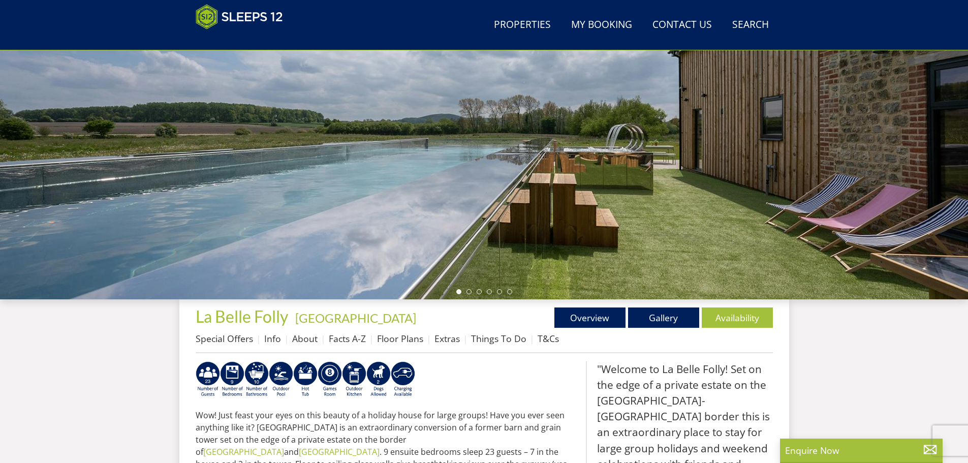
scroll to position [171, 0]
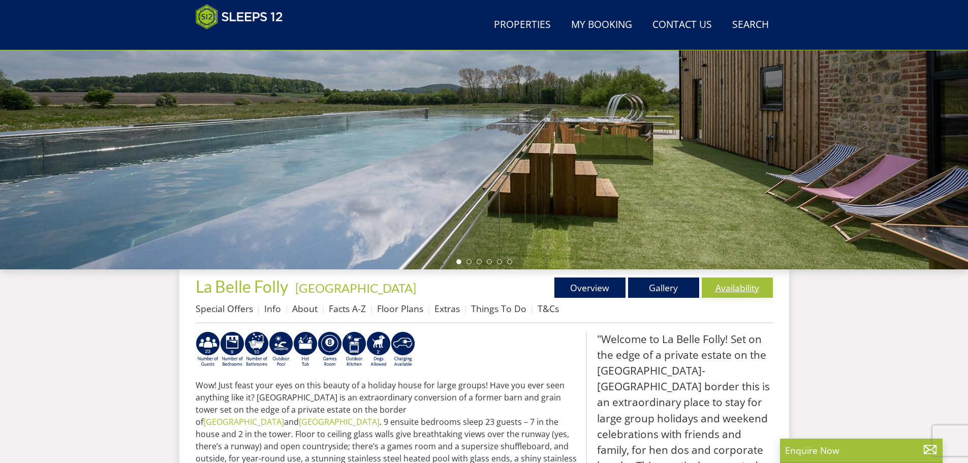
click at [744, 286] on link "Availability" at bounding box center [736, 287] width 71 height 20
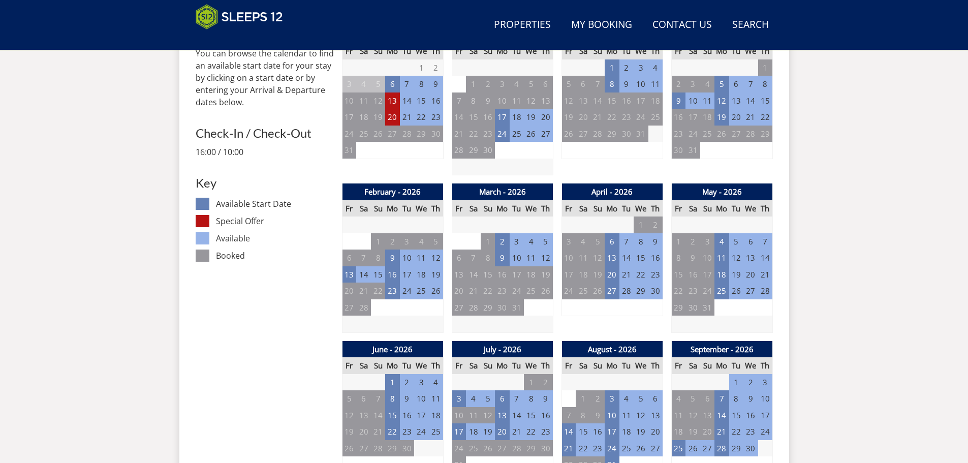
scroll to position [324, 0]
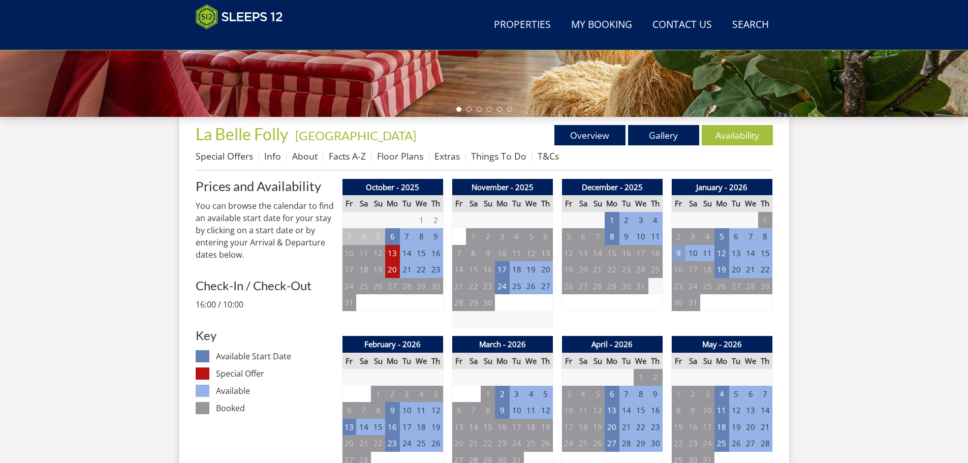
click at [674, 253] on td "9" at bounding box center [678, 253] width 14 height 17
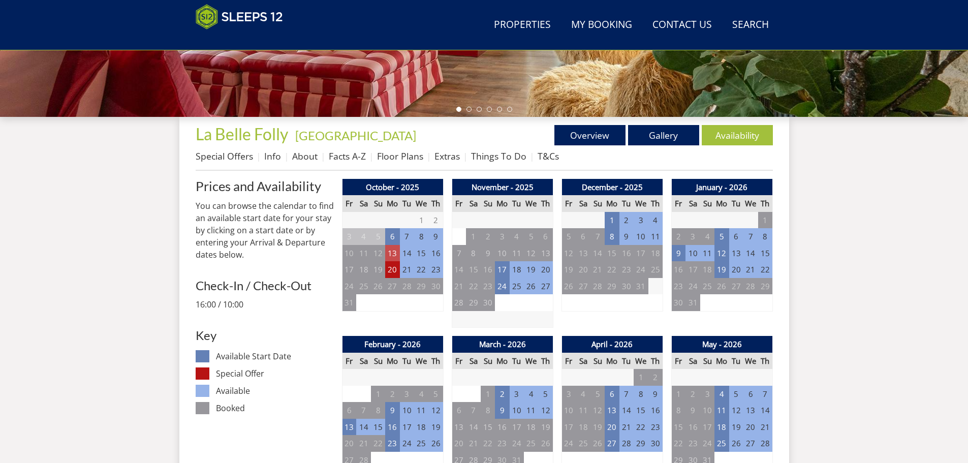
click at [387, 252] on td "13" at bounding box center [392, 253] width 14 height 17
drag, startPoint x: 372, startPoint y: 319, endPoint x: 372, endPoint y: 305, distance: 13.7
click at [372, 317] on div "October - 2025 Fr Sa Su Mo Tu We Th 26 27 28 29 30 1 2 3 4 5 6 7 8 9 10 11" at bounding box center [393, 253] width 102 height 149
click at [397, 269] on td "20" at bounding box center [392, 269] width 14 height 17
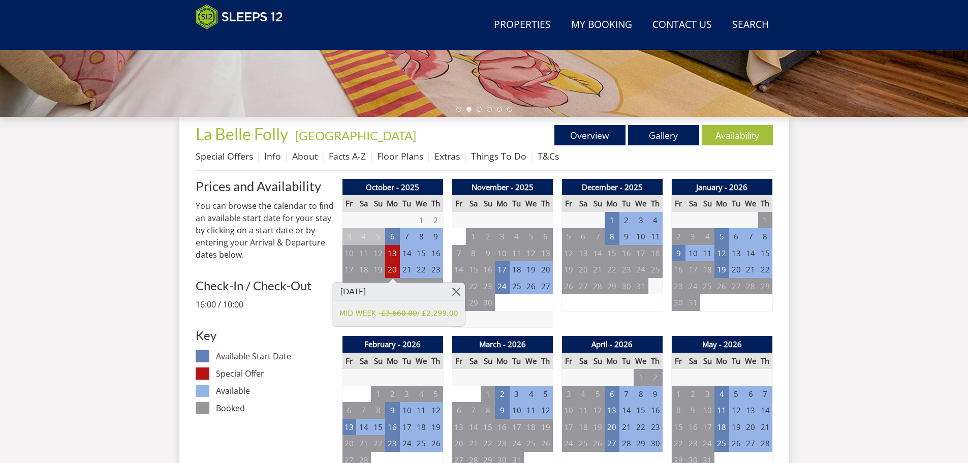
click at [528, 321] on td at bounding box center [502, 319] width 101 height 17
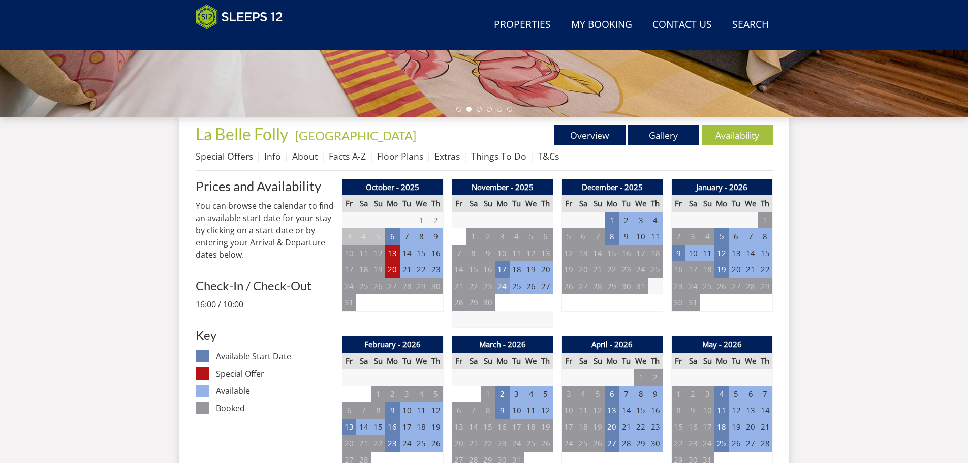
click at [500, 286] on td "24" at bounding box center [502, 286] width 14 height 17
click at [504, 269] on td "17" at bounding box center [502, 269] width 14 height 17
click at [612, 236] on td "8" at bounding box center [611, 236] width 14 height 17
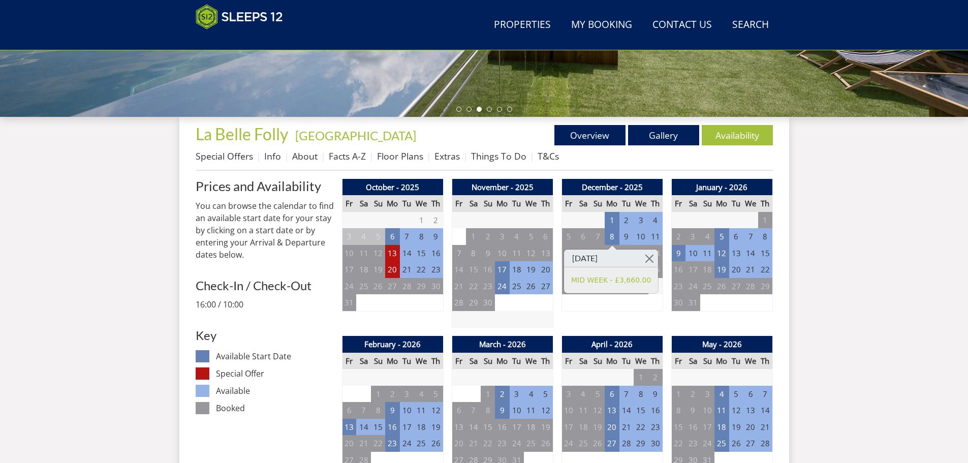
click at [718, 252] on td "12" at bounding box center [721, 253] width 14 height 17
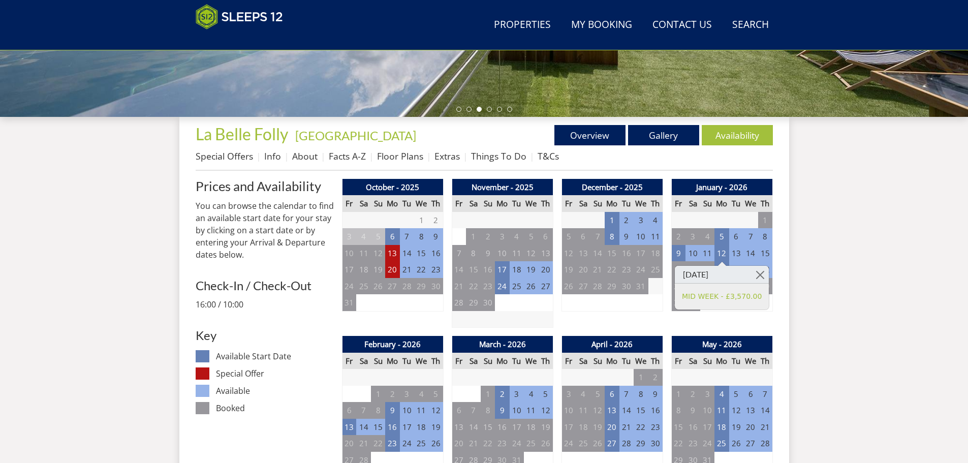
click at [393, 427] on td "16" at bounding box center [392, 427] width 14 height 17
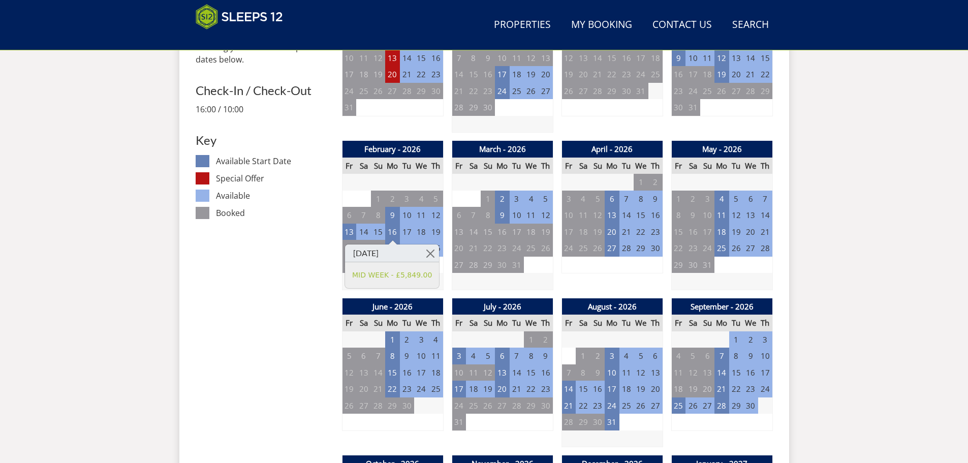
scroll to position [527, 0]
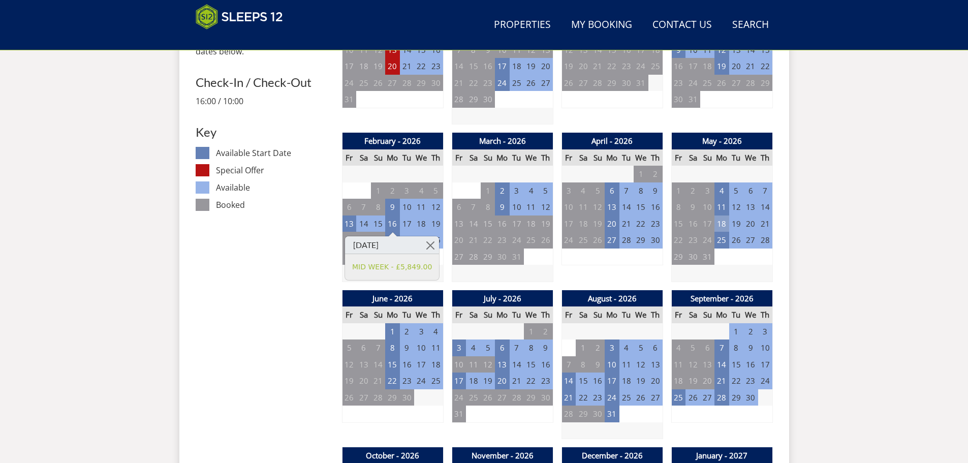
click at [720, 223] on td "18" at bounding box center [721, 223] width 14 height 17
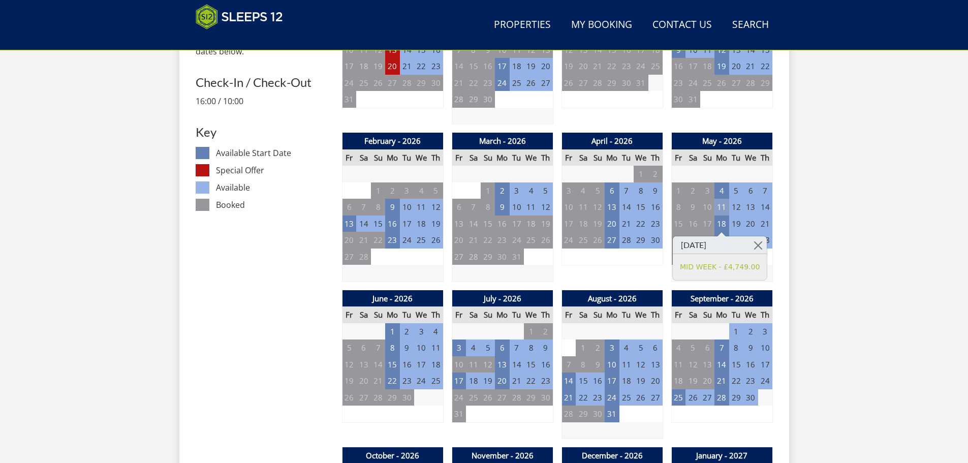
click at [718, 206] on td "11" at bounding box center [721, 207] width 14 height 17
click at [766, 229] on link at bounding box center [758, 229] width 18 height 18
click at [561, 377] on td "14" at bounding box center [568, 380] width 14 height 17
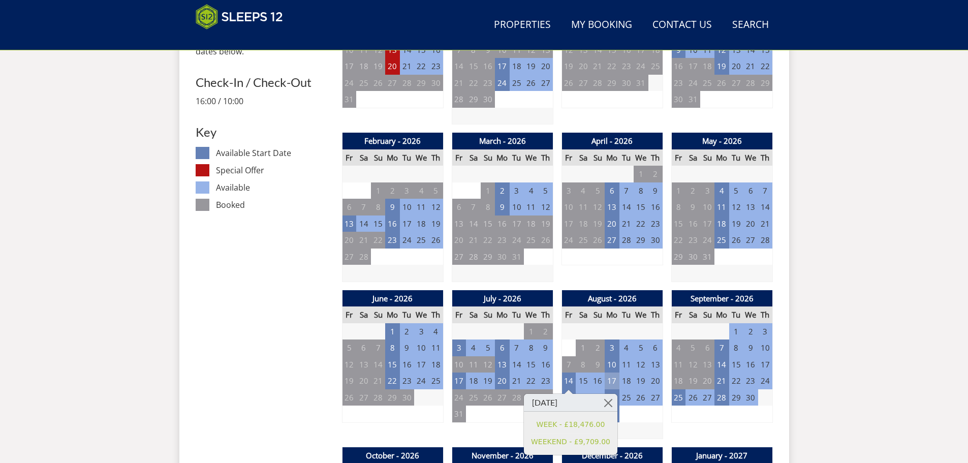
click at [616, 379] on td "17" at bounding box center [611, 380] width 14 height 17
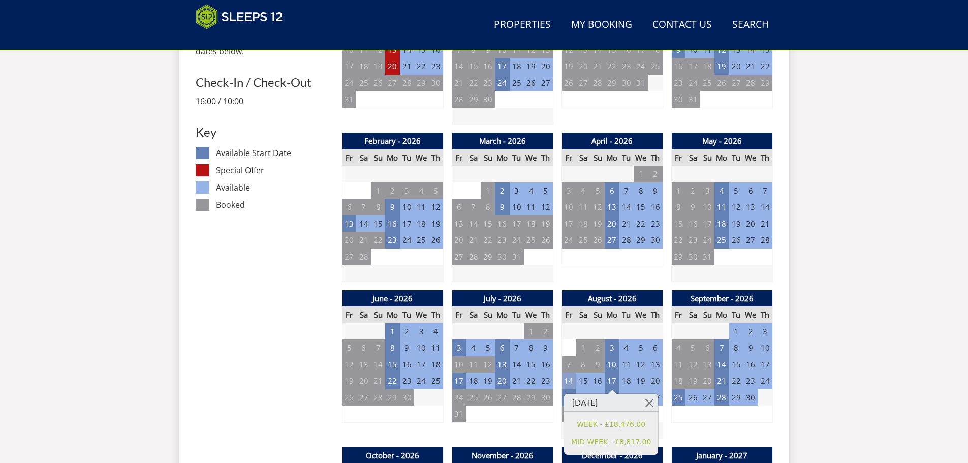
click at [574, 381] on td "14" at bounding box center [568, 380] width 14 height 17
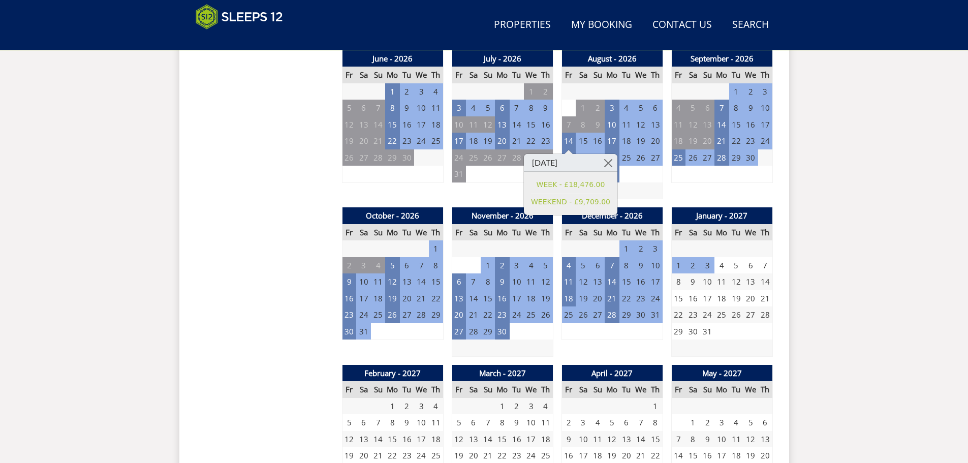
scroll to position [781, 0]
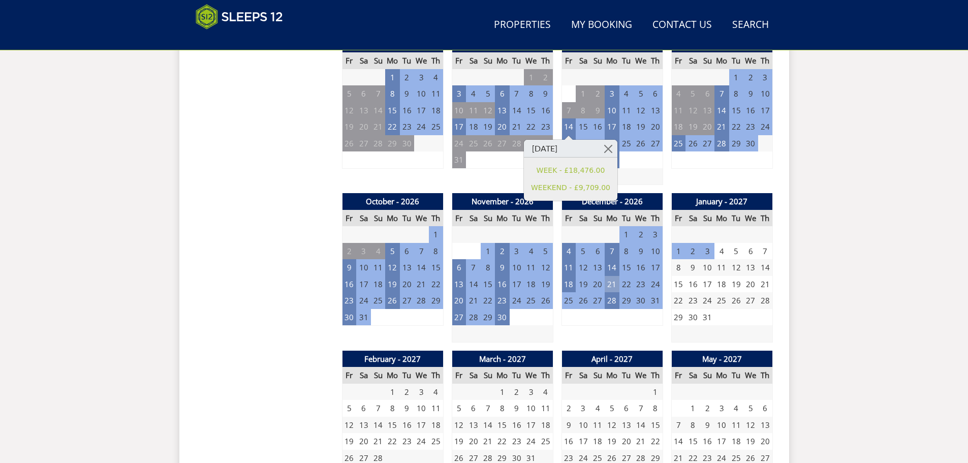
click at [612, 286] on td "21" at bounding box center [611, 284] width 14 height 17
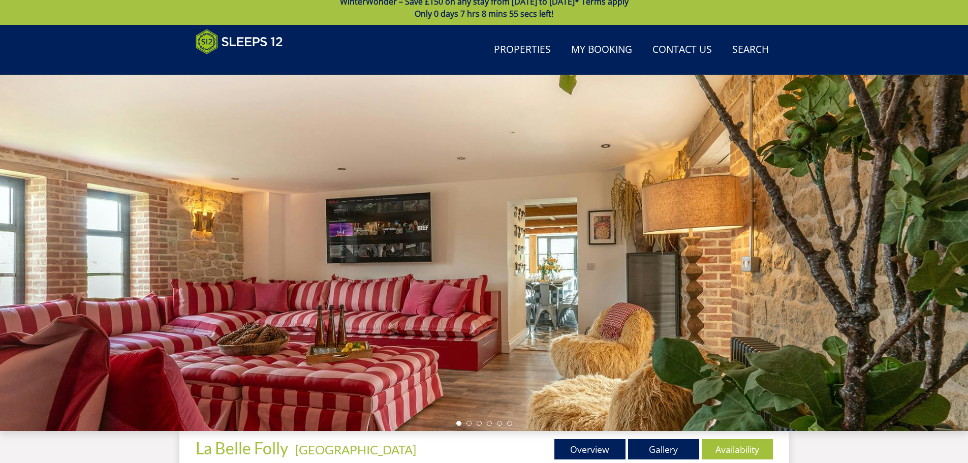
scroll to position [25, 0]
